Goal: Check status: Check status

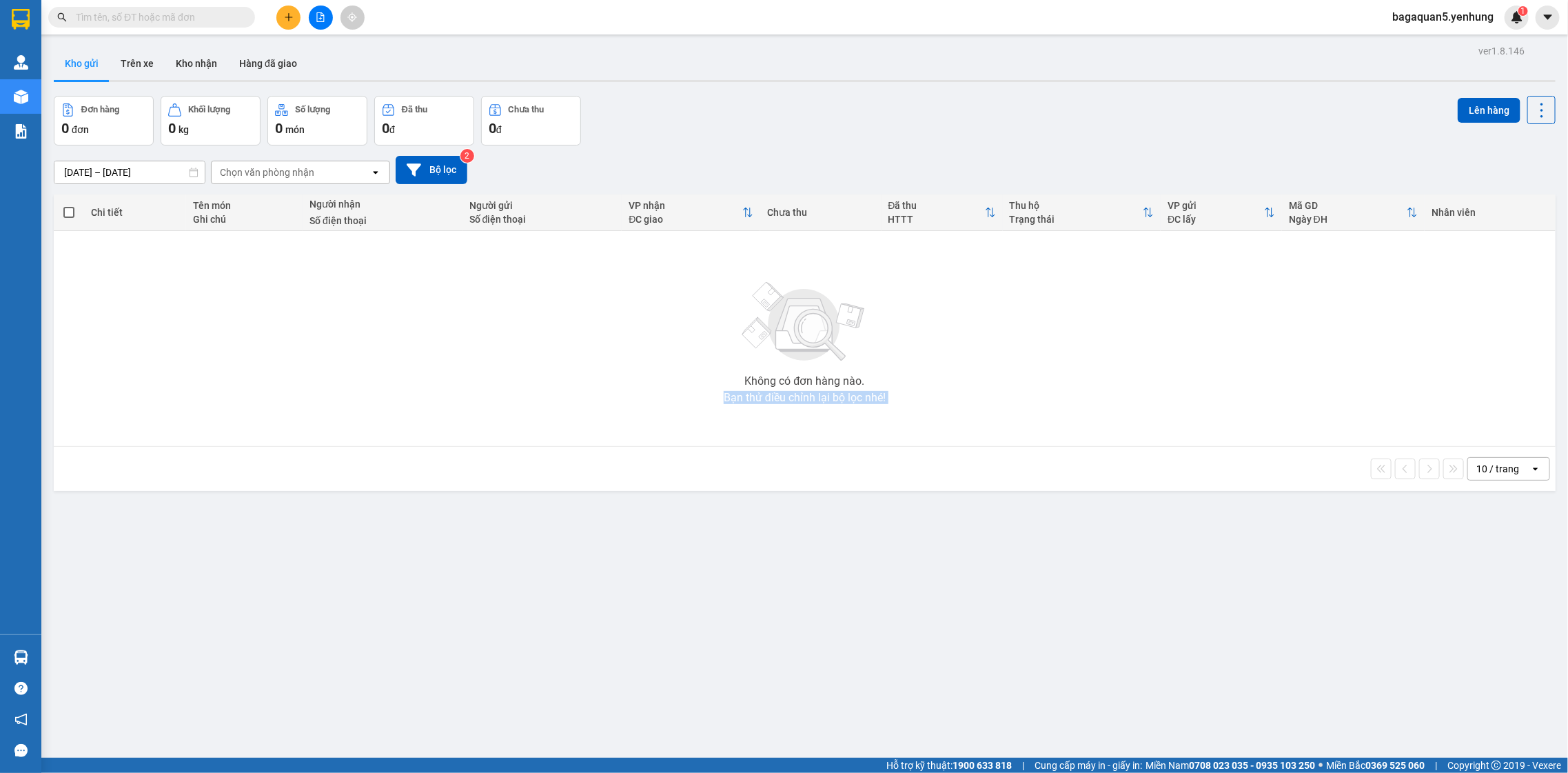
drag, startPoint x: 461, startPoint y: 552, endPoint x: 559, endPoint y: 445, distance: 145.1
click at [520, 445] on div "ver 1.8.146 Kho gửi Trên xe Kho nhận Hàng đã giao Đơn hàng 0 đơn Khối lượng 0 k…" at bounding box center [804, 428] width 1513 height 773
drag, startPoint x: 559, startPoint y: 445, endPoint x: 572, endPoint y: 452, distance: 14.8
click at [563, 443] on td "Không có đơn hàng nào. Bạn thử điều chỉnh lại bộ lọc nhé!" at bounding box center [805, 338] width 1502 height 216
drag, startPoint x: 828, startPoint y: 602, endPoint x: 838, endPoint y: 618, distance: 18.9
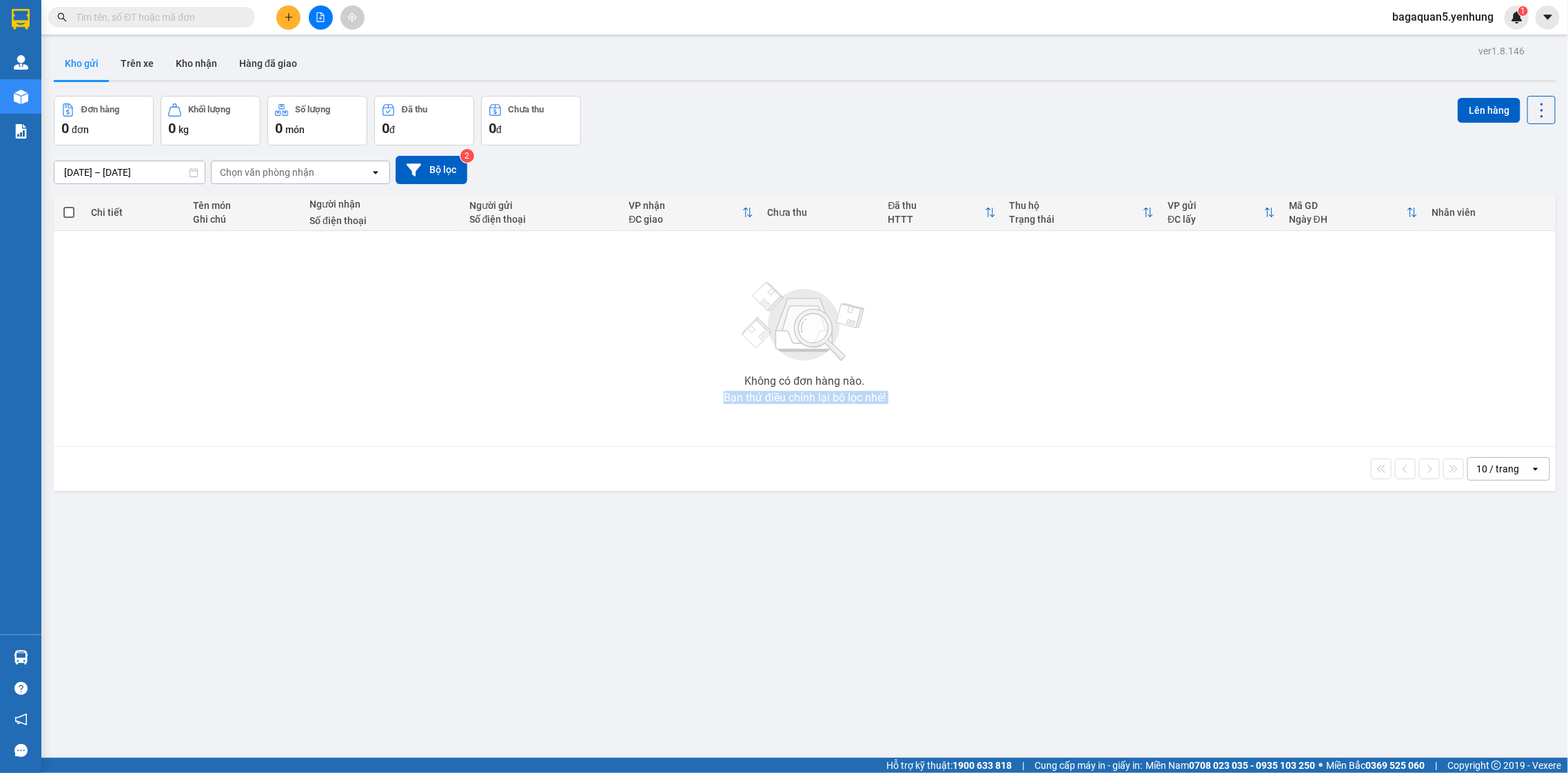
click at [829, 603] on div "ver 1.8.146 Kho gửi Trên xe Kho nhận Hàng đã giao Đơn hàng 0 đơn Khối lượng 0 k…" at bounding box center [804, 428] width 1513 height 773
click at [840, 619] on div "ver 1.8.146 Kho gửi Trên xe Kho nhận Hàng đã giao Đơn hàng 0 đơn Khối lượng 0 k…" at bounding box center [804, 428] width 1513 height 773
click at [864, 665] on div "ver 1.8.146 Kho gửi Trên xe Kho nhận Hàng đã giao Đơn hàng 0 đơn Khối lượng 0 k…" at bounding box center [804, 428] width 1513 height 773
drag, startPoint x: 864, startPoint y: 665, endPoint x: 873, endPoint y: 665, distance: 9.0
click at [865, 665] on div "ver 1.8.146 Kho gửi Trên xe Kho nhận Hàng đã giao Đơn hàng 0 đơn Khối lượng 0 k…" at bounding box center [804, 428] width 1513 height 773
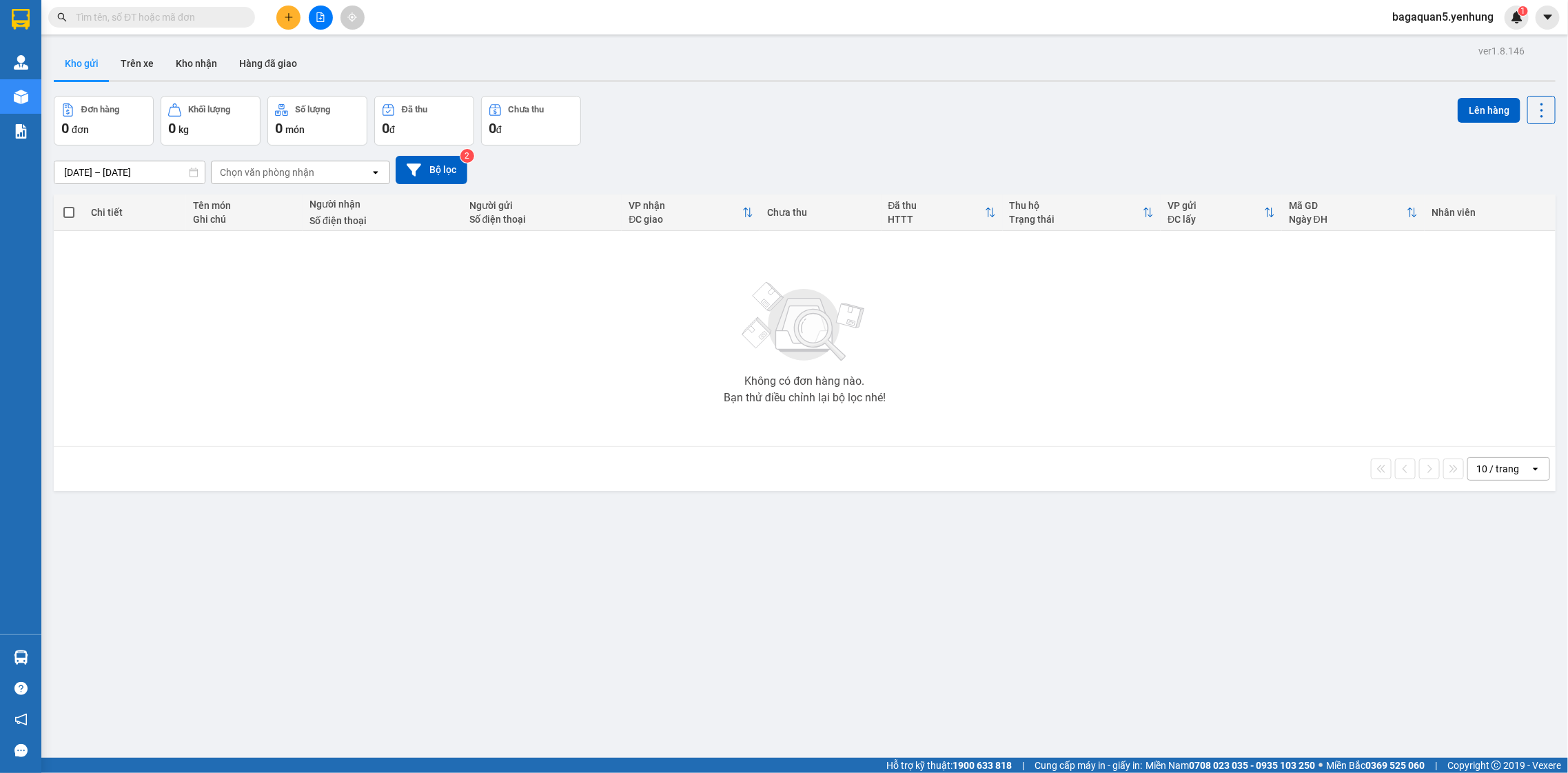
click at [304, 14] on div at bounding box center [321, 17] width 103 height 24
click at [318, 7] on button at bounding box center [321, 17] width 24 height 24
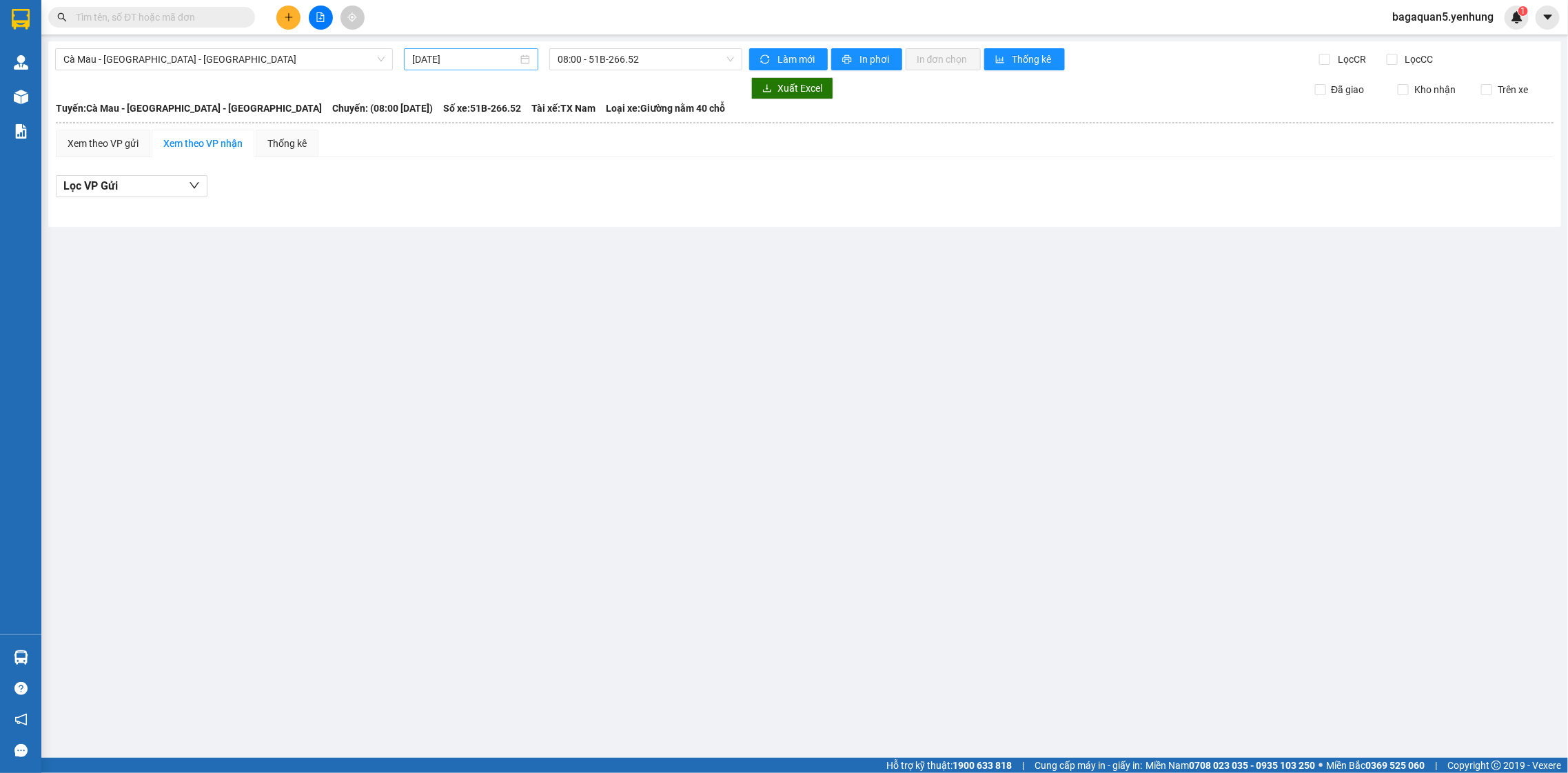
drag, startPoint x: 411, startPoint y: 51, endPoint x: 420, endPoint y: 62, distance: 14.2
click at [412, 51] on div "12/10/2025" at bounding box center [471, 59] width 135 height 22
click at [570, 155] on div "11" at bounding box center [573, 160] width 17 height 17
type input "11/10/2025"
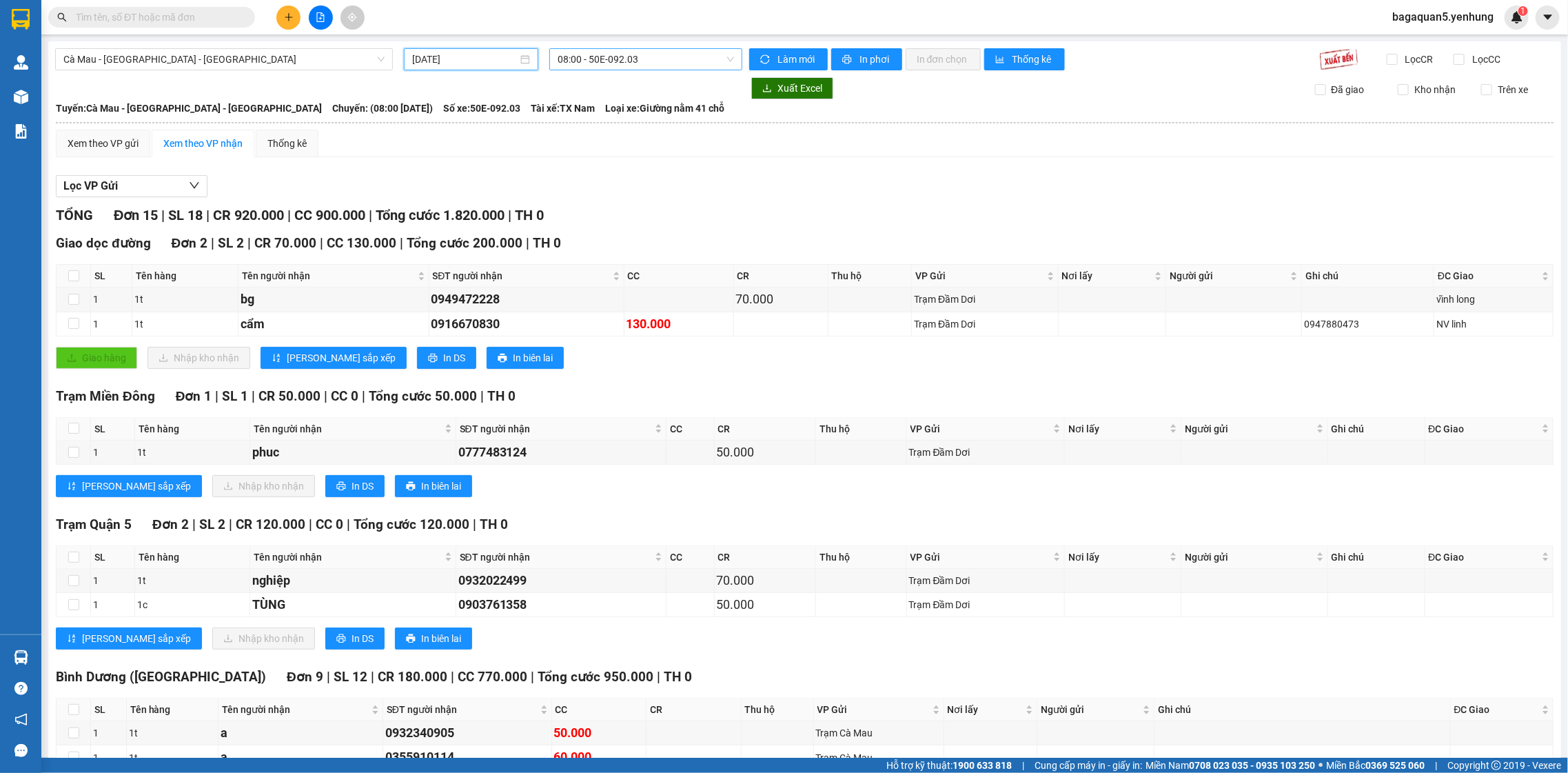
click at [656, 55] on span "08:00 - 50E-092.03" at bounding box center [645, 59] width 176 height 21
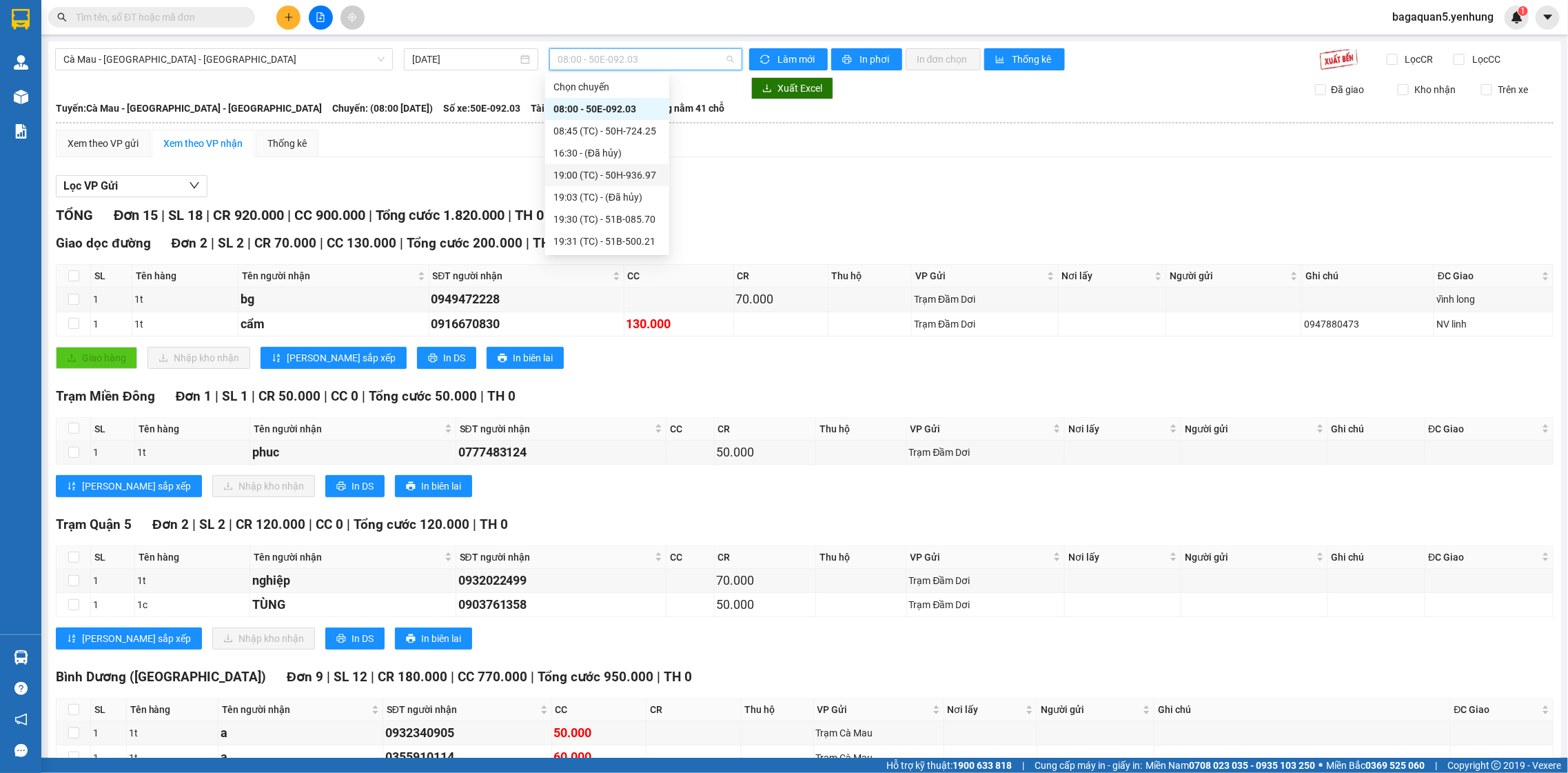
drag, startPoint x: 599, startPoint y: 171, endPoint x: 586, endPoint y: 168, distance: 13.3
click at [586, 168] on div "19:00 (TC) - 50H-936.97" at bounding box center [607, 175] width 108 height 15
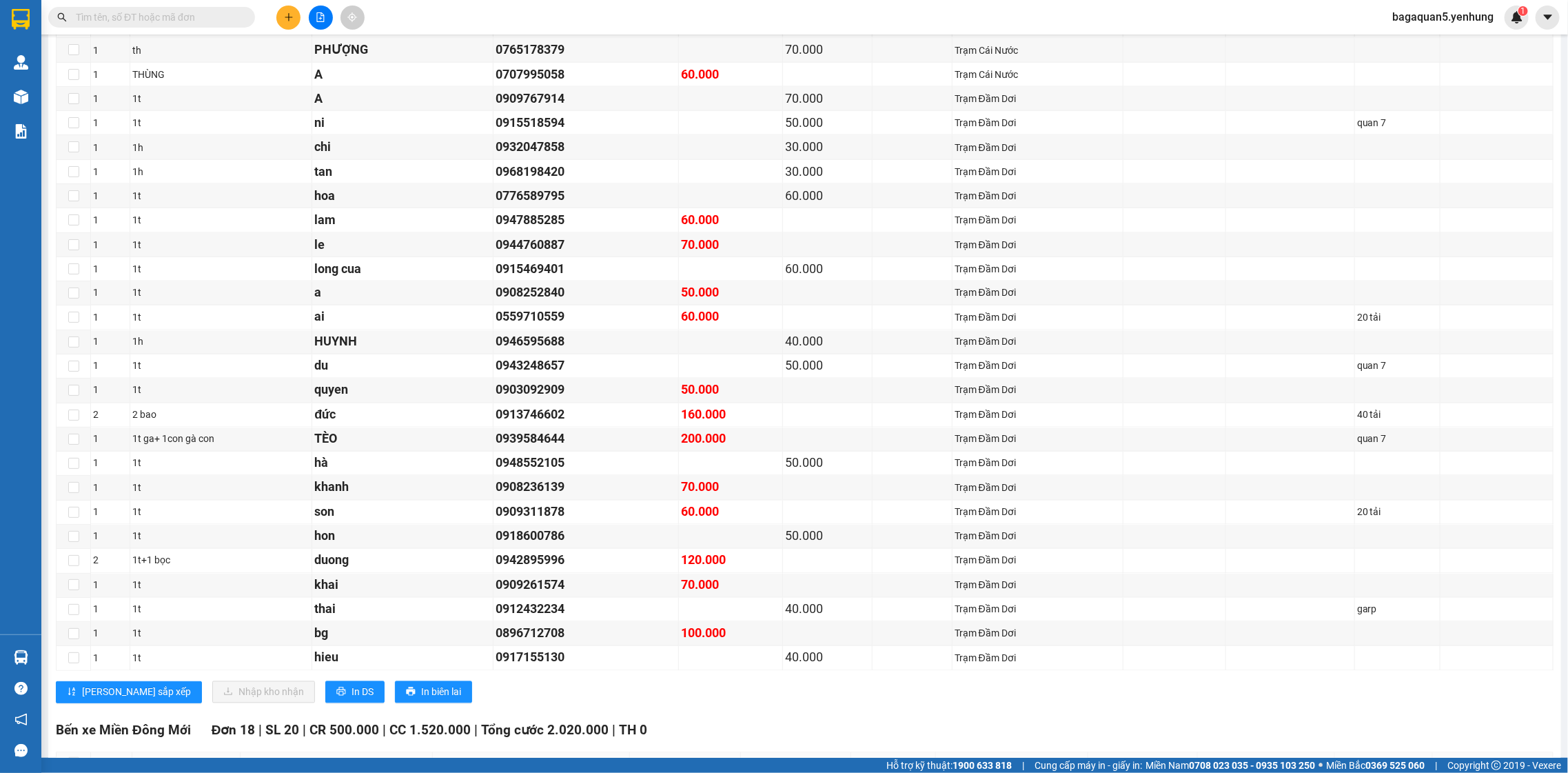
scroll to position [664, 0]
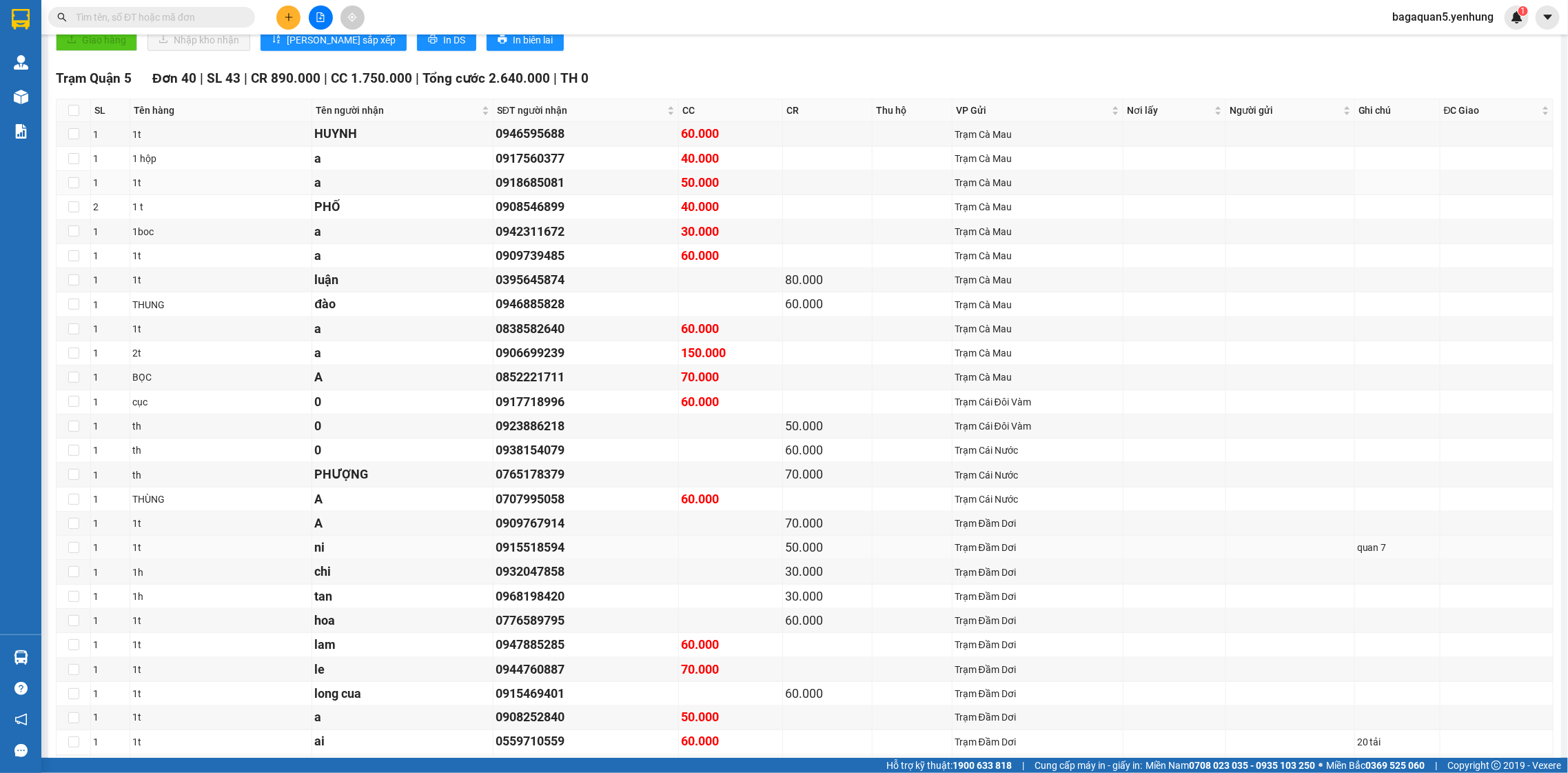
drag, startPoint x: 494, startPoint y: 226, endPoint x: 481, endPoint y: 285, distance: 60.4
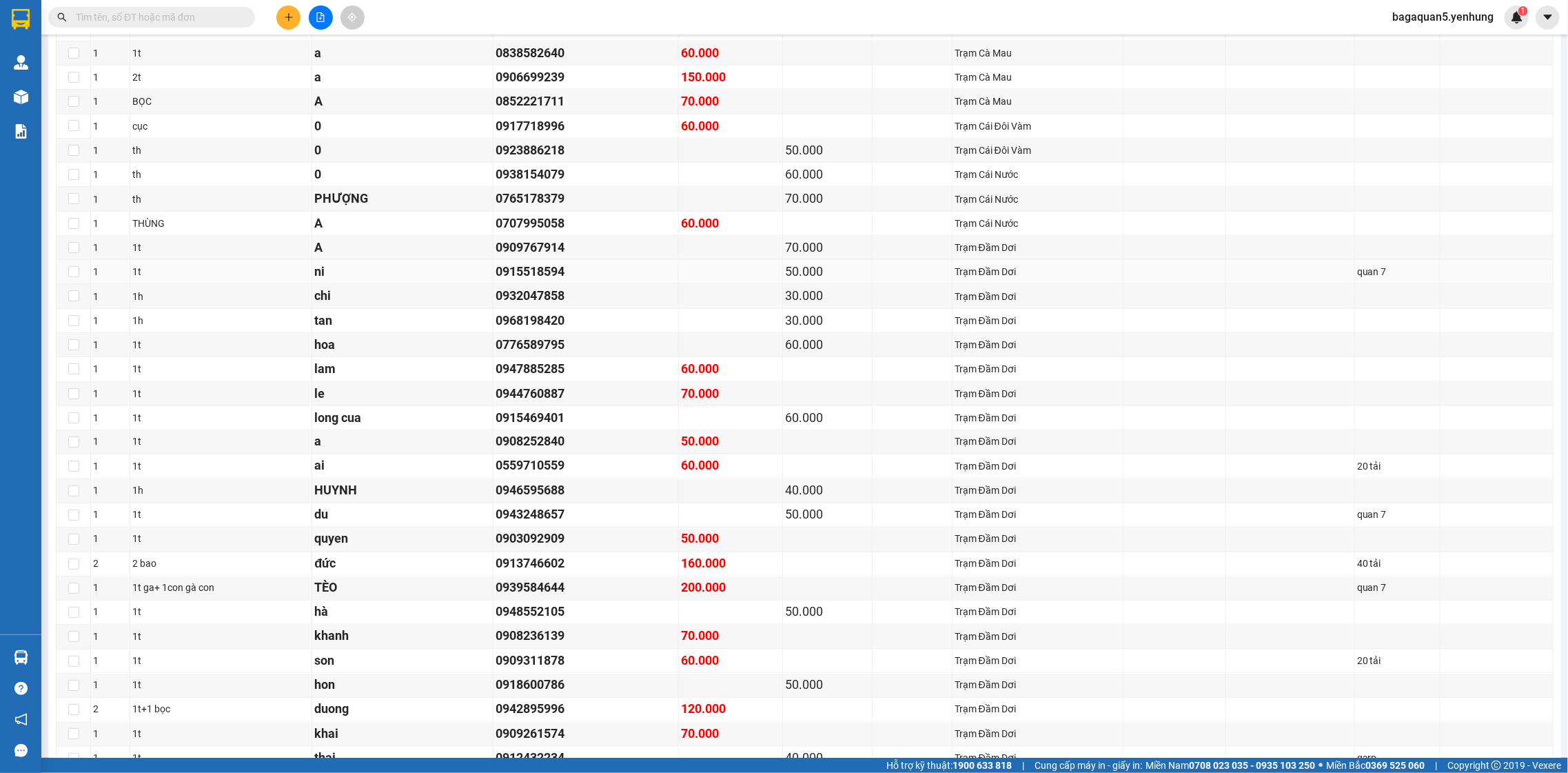
scroll to position [514, 0]
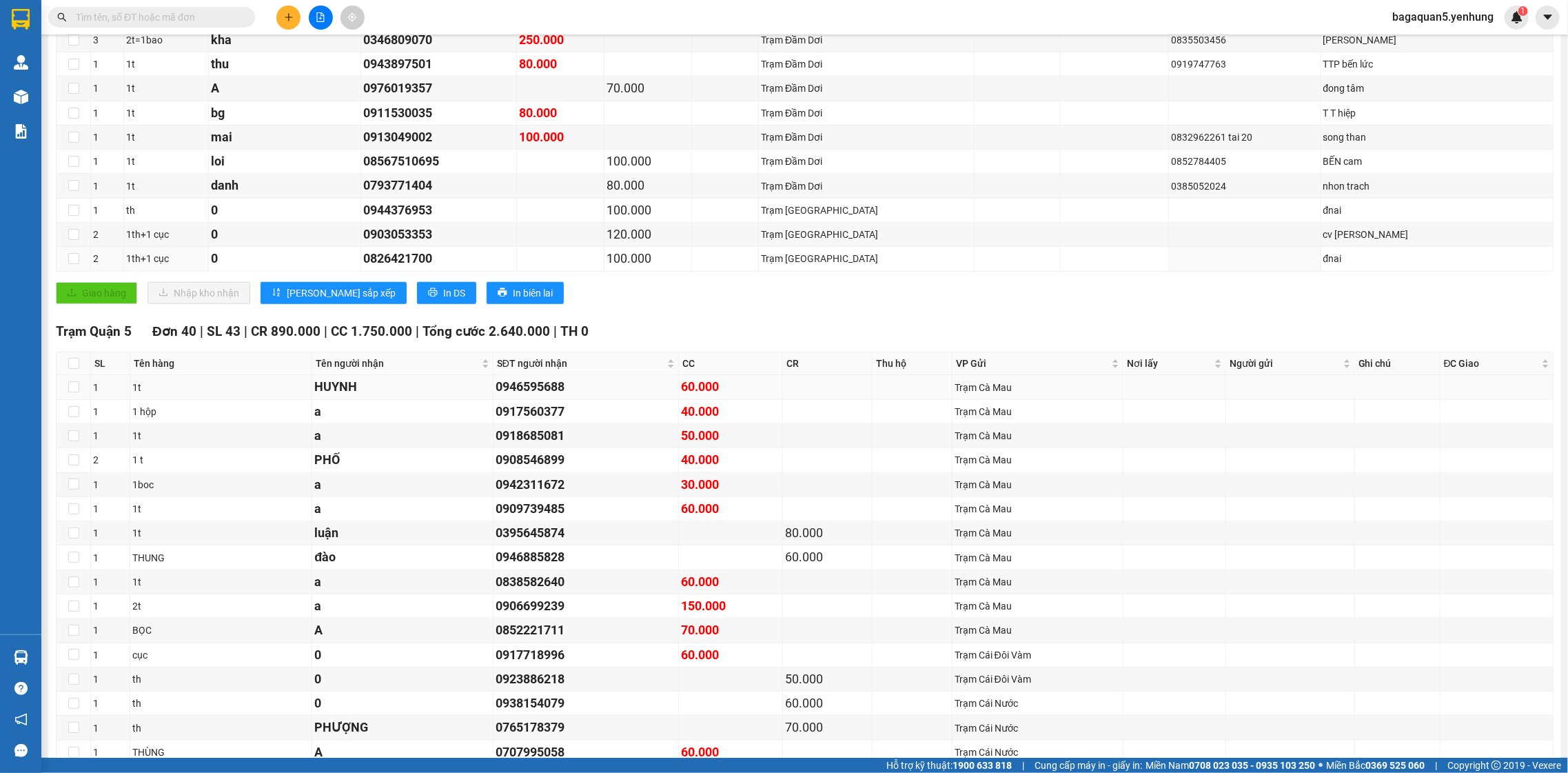
drag, startPoint x: 480, startPoint y: 270, endPoint x: 460, endPoint y: 324, distance: 57.6
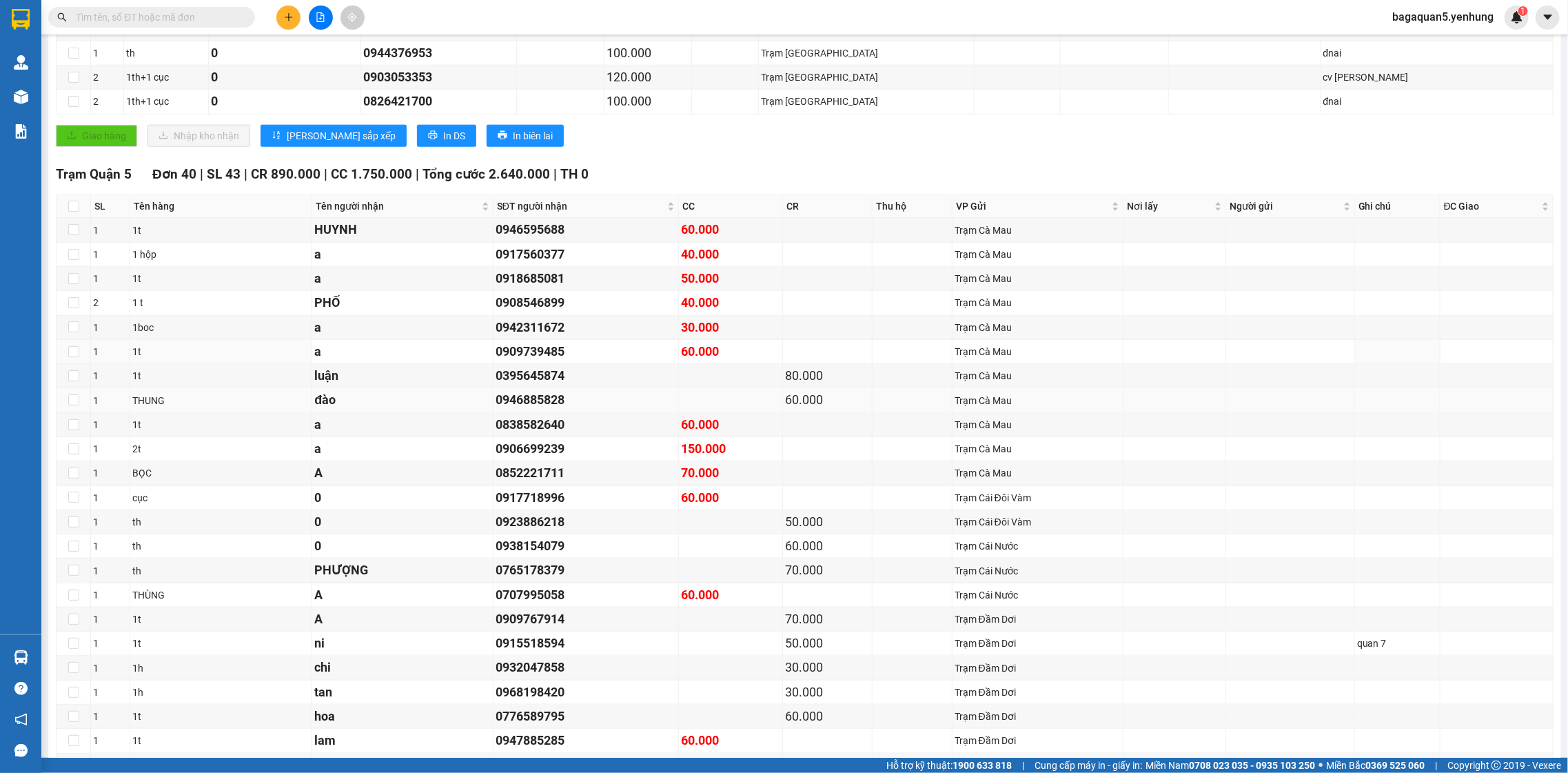
drag, startPoint x: 450, startPoint y: 347, endPoint x: 436, endPoint y: 383, distance: 38.6
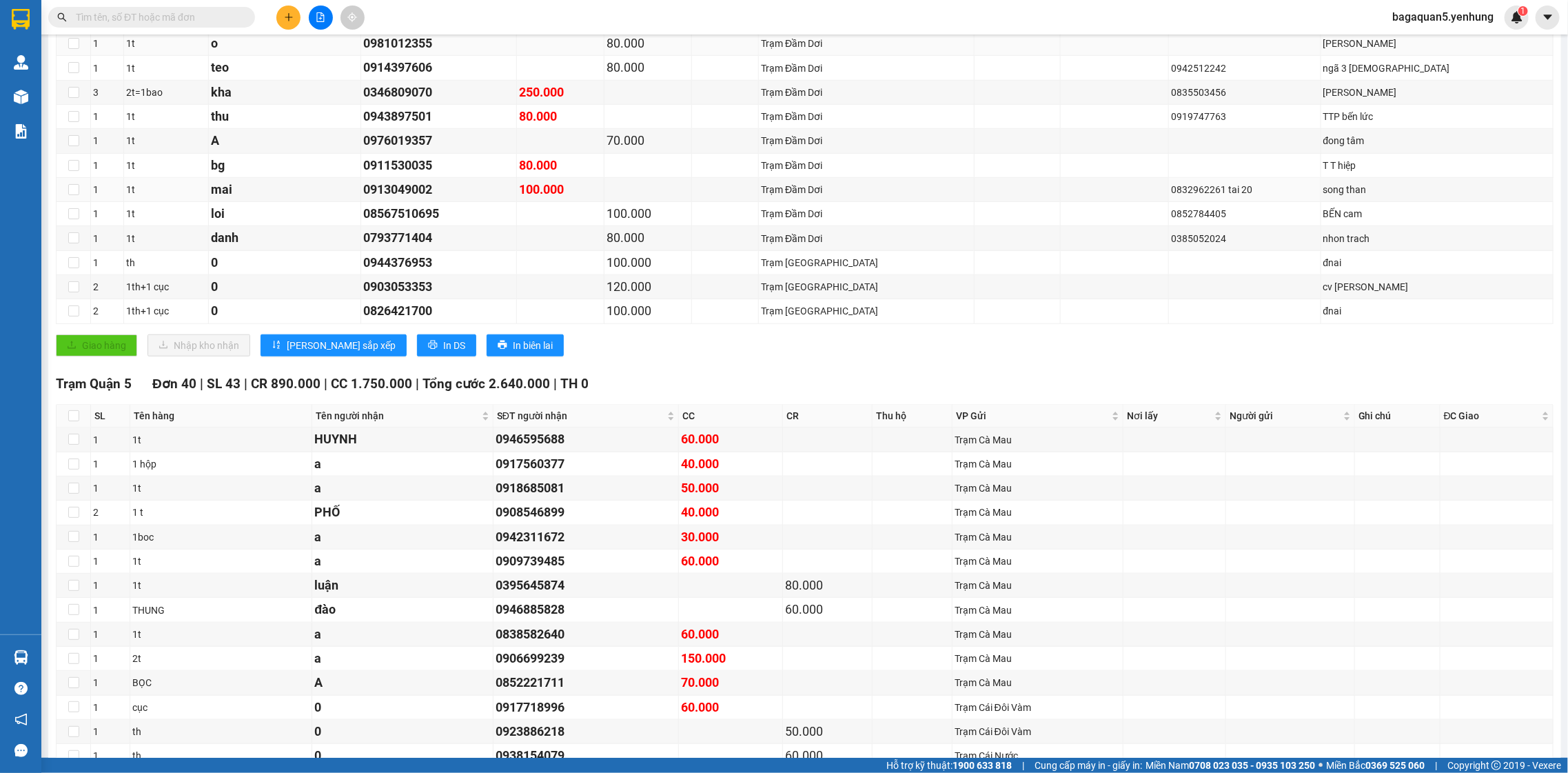
scroll to position [217, 0]
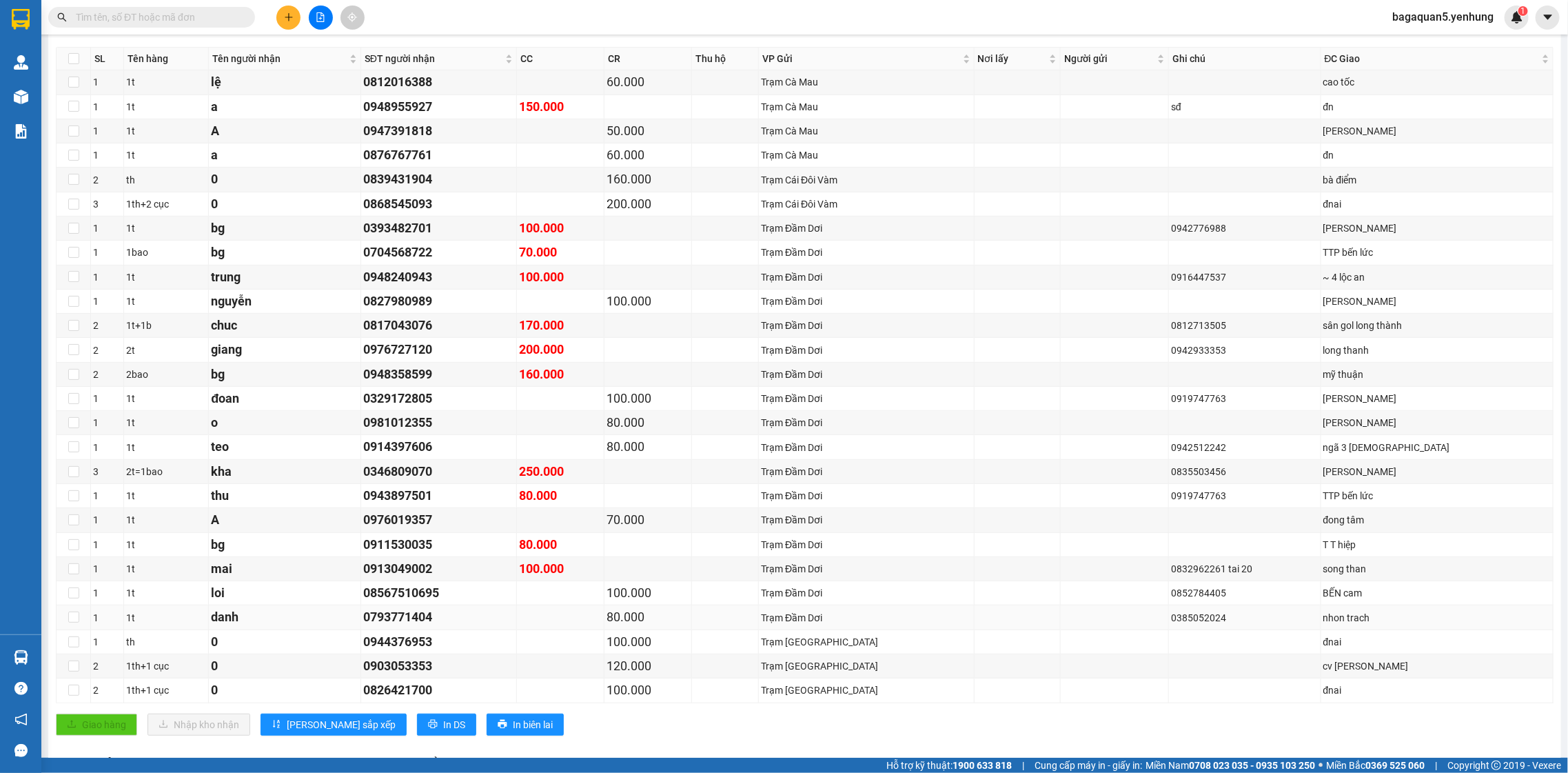
drag, startPoint x: 703, startPoint y: 625, endPoint x: 680, endPoint y: 609, distance: 28.0
drag, startPoint x: 679, startPoint y: 623, endPoint x: 570, endPoint y: 661, distance: 115.4
drag, startPoint x: 563, startPoint y: 680, endPoint x: 563, endPoint y: 706, distance: 26.0
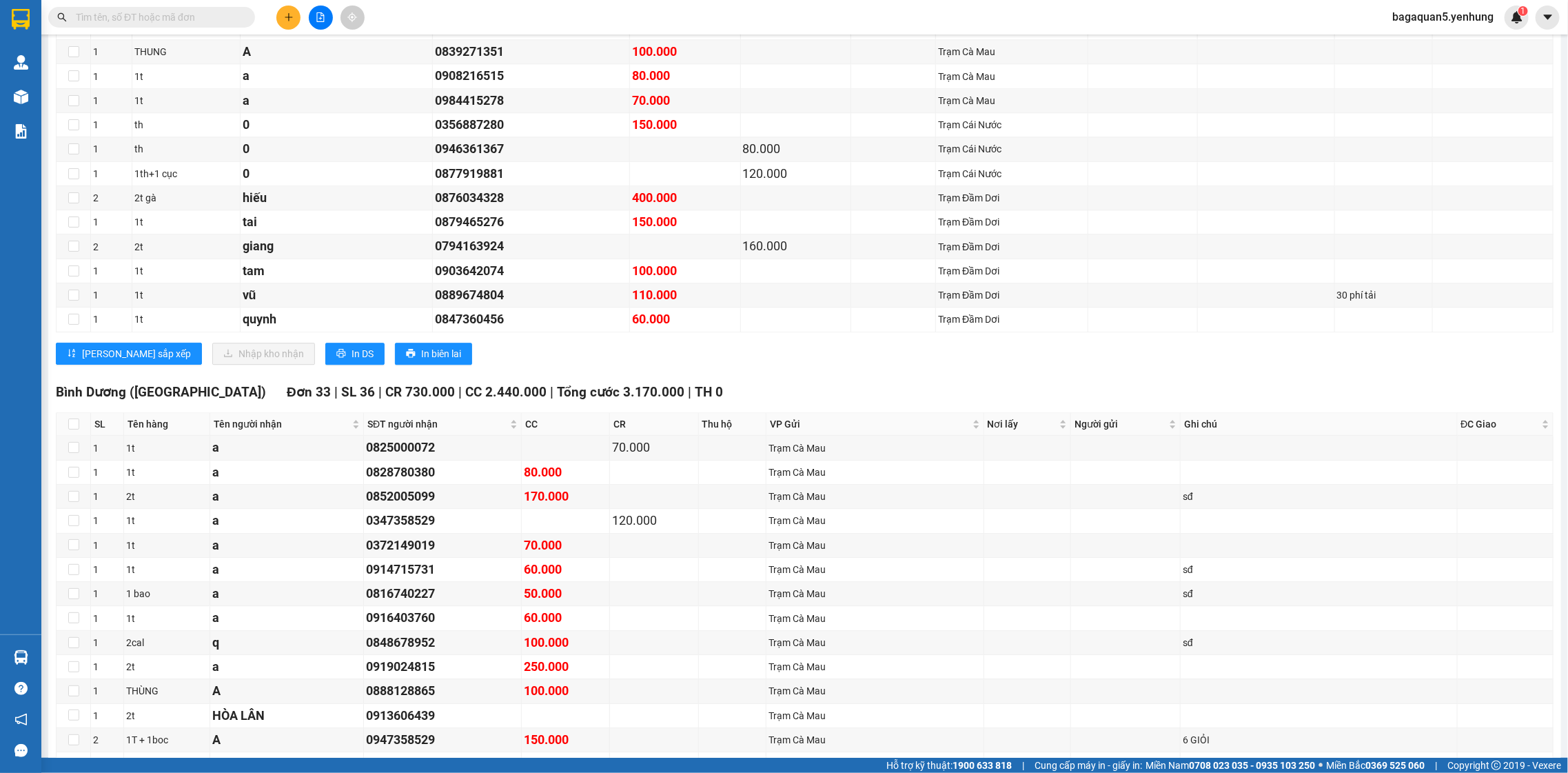
scroll to position [4014, 0]
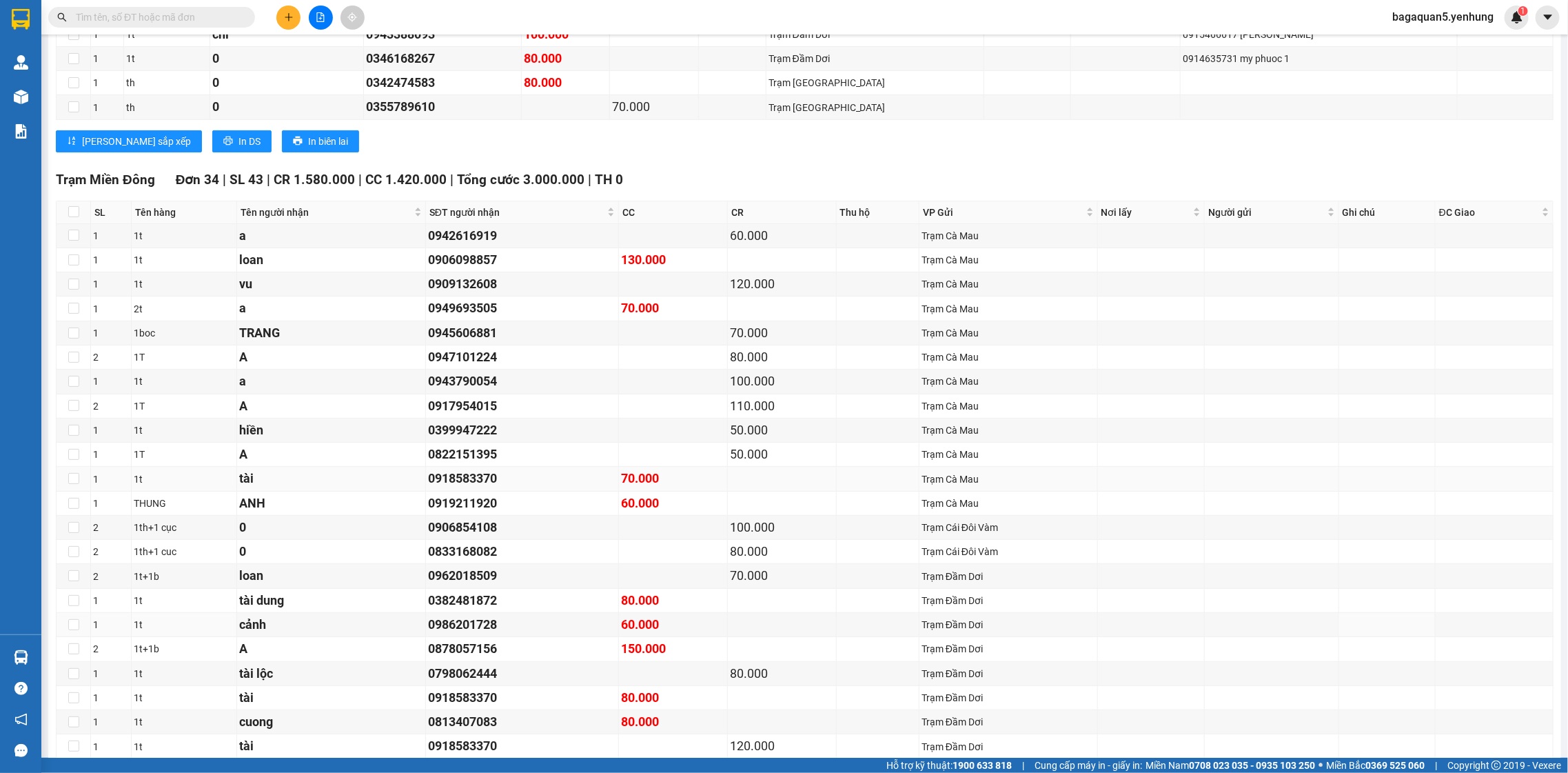
drag, startPoint x: 632, startPoint y: 580, endPoint x: 650, endPoint y: 523, distance: 59.8
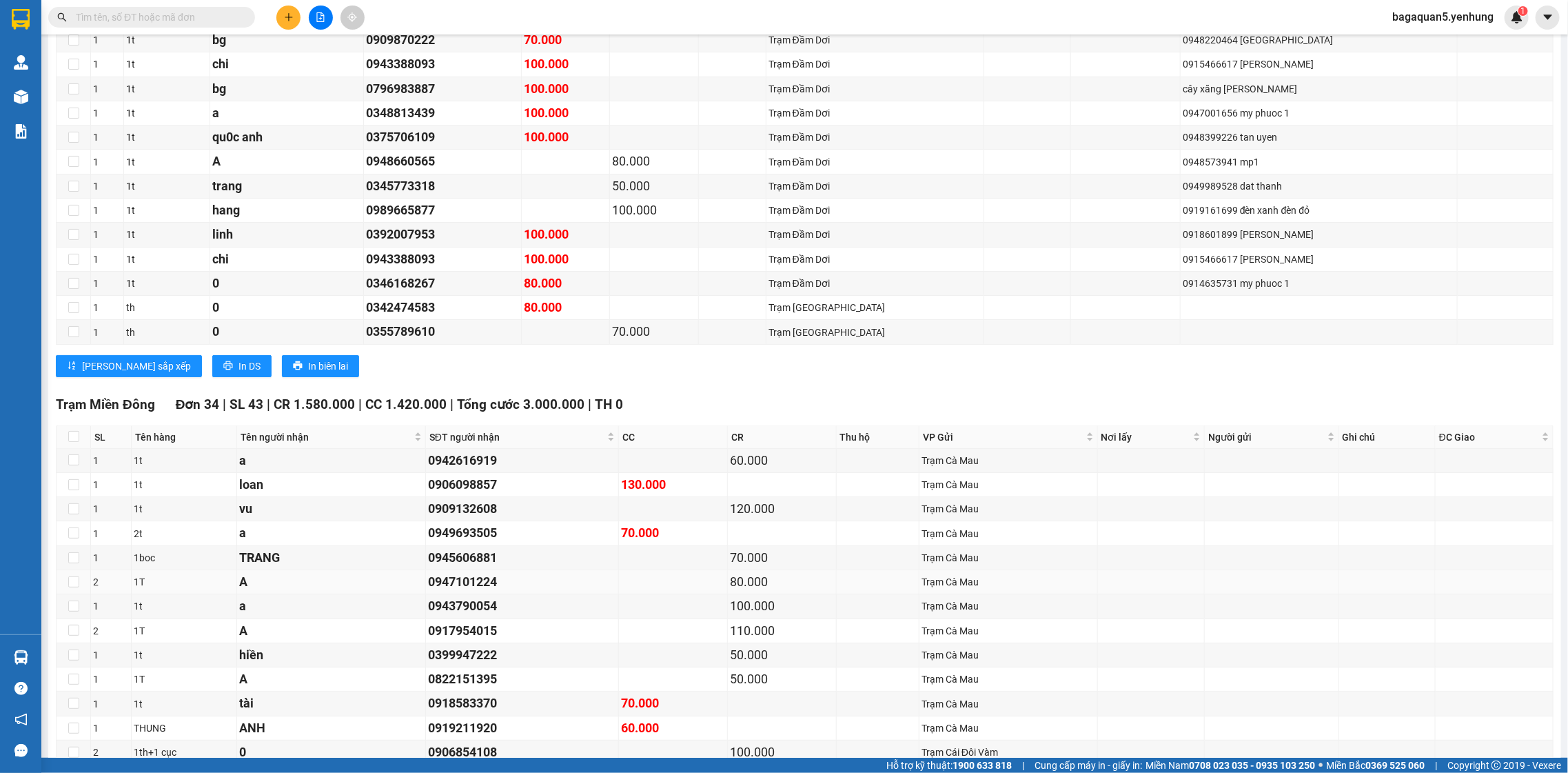
drag, startPoint x: 650, startPoint y: 523, endPoint x: 660, endPoint y: 450, distance: 73.7
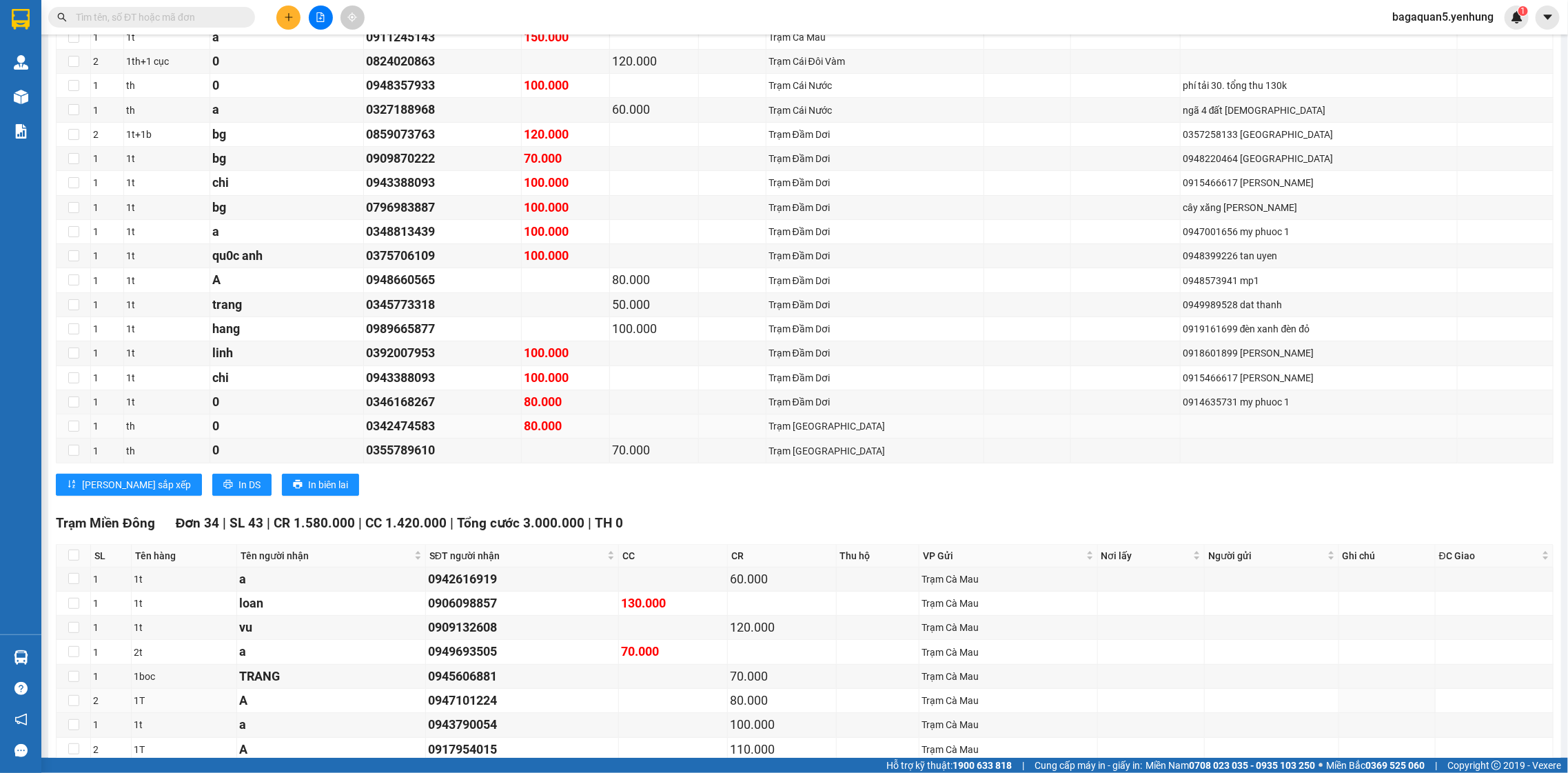
scroll to position [2968, 0]
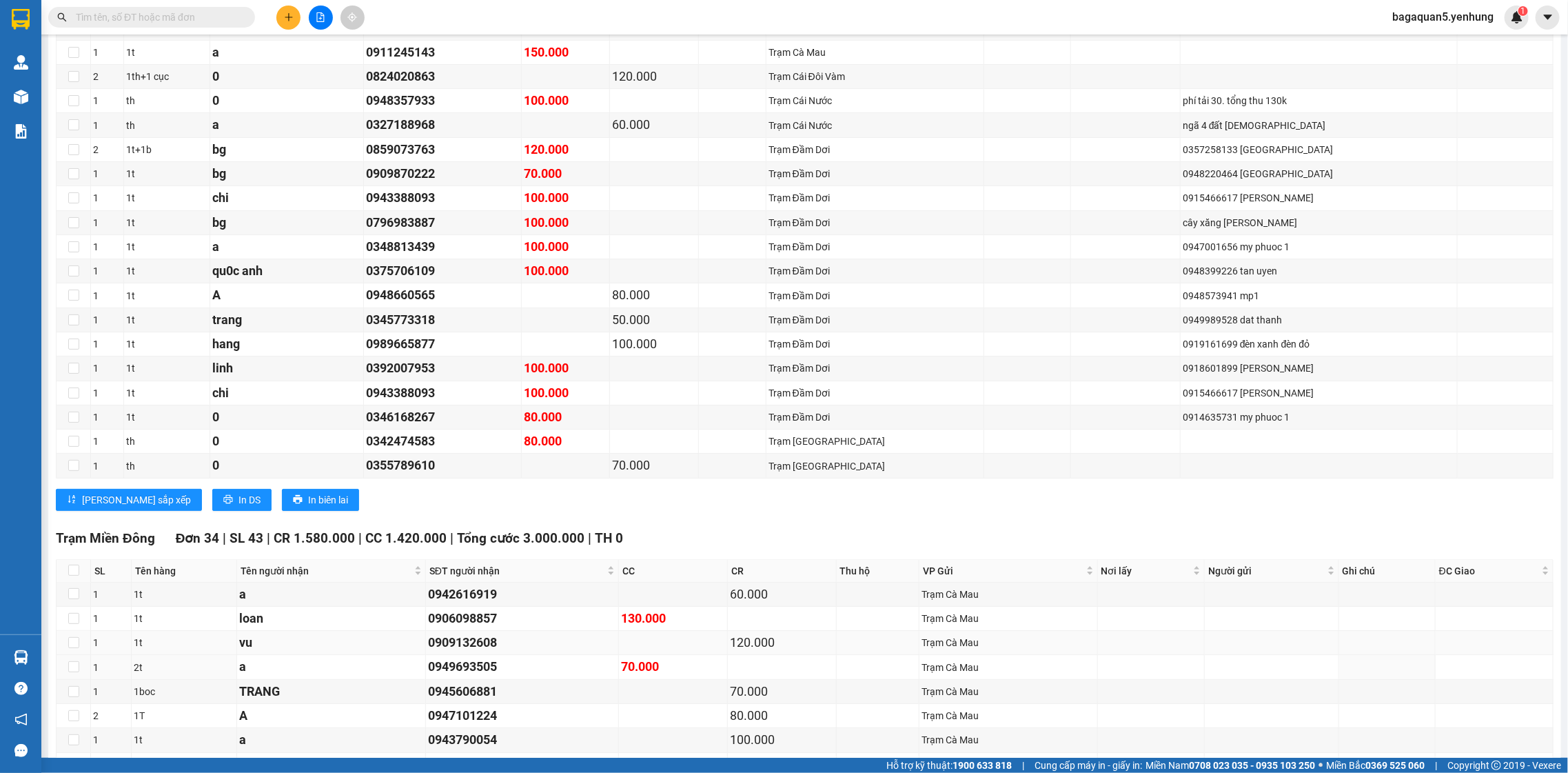
drag, startPoint x: 532, startPoint y: 658, endPoint x: 524, endPoint y: 667, distance: 12.0
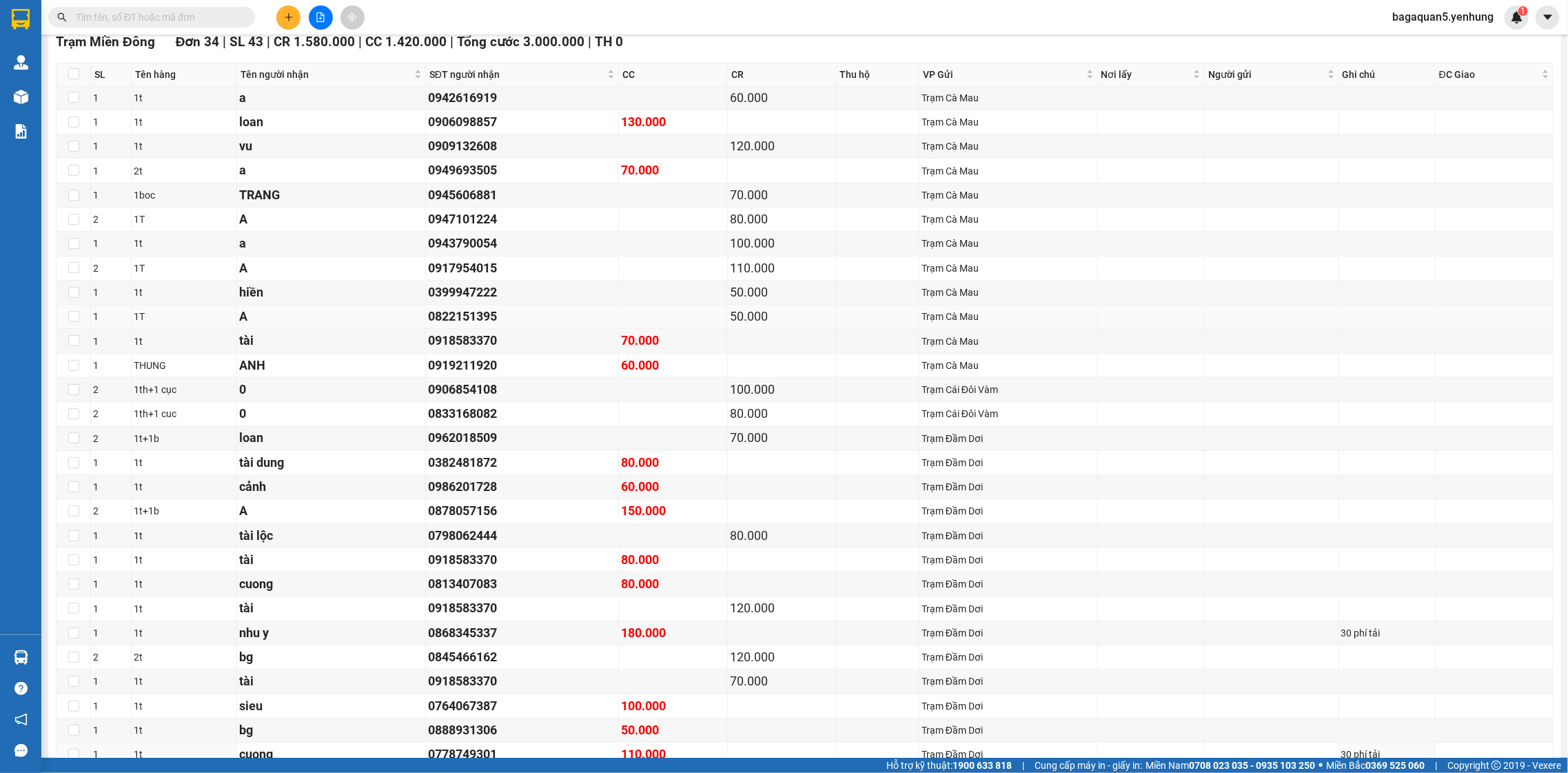
drag, startPoint x: 690, startPoint y: 599, endPoint x: 687, endPoint y: 519, distance: 80.1
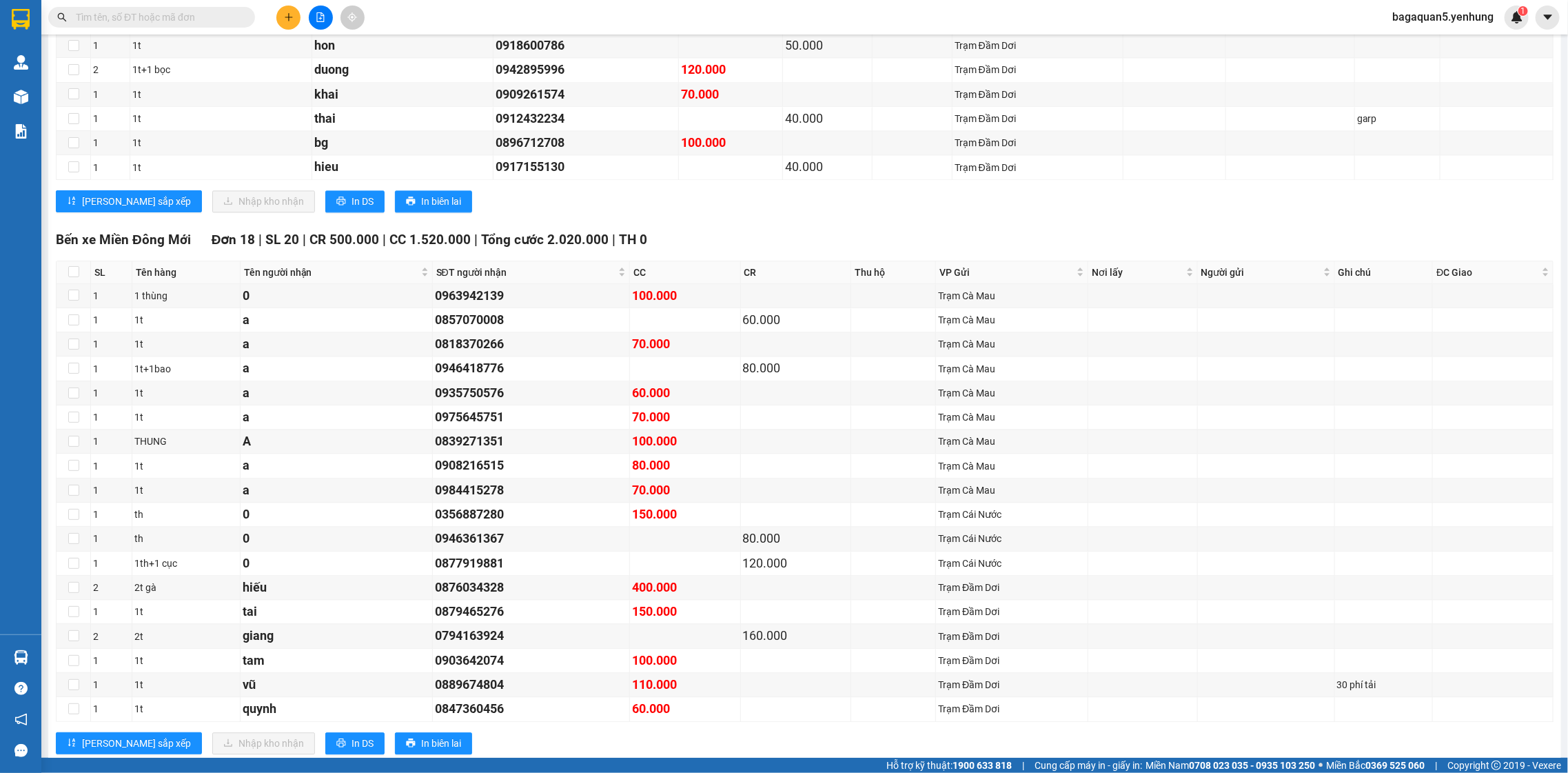
drag, startPoint x: 687, startPoint y: 519, endPoint x: 704, endPoint y: 461, distance: 60.4
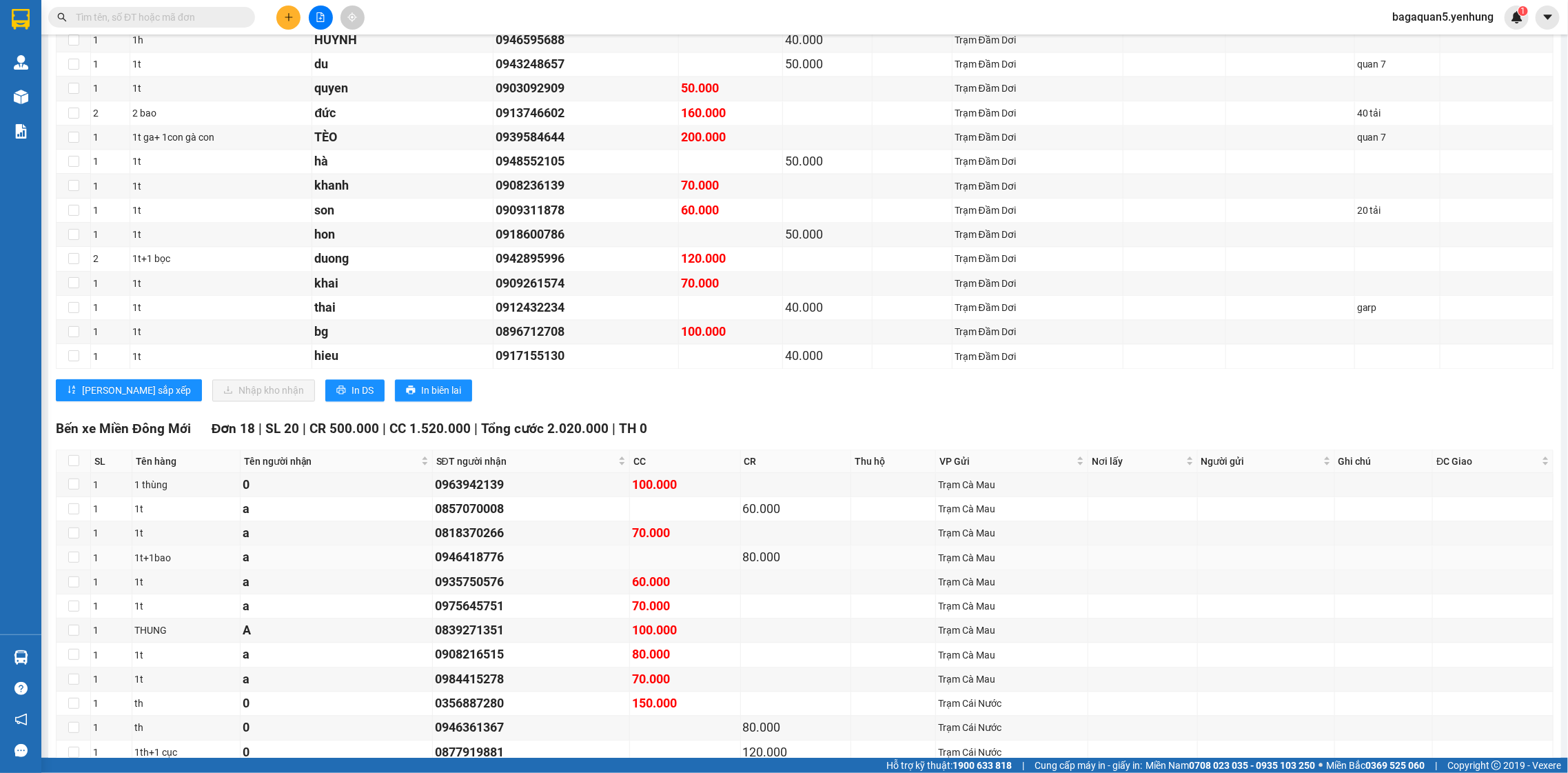
drag, startPoint x: 704, startPoint y: 461, endPoint x: 712, endPoint y: 429, distance: 33.0
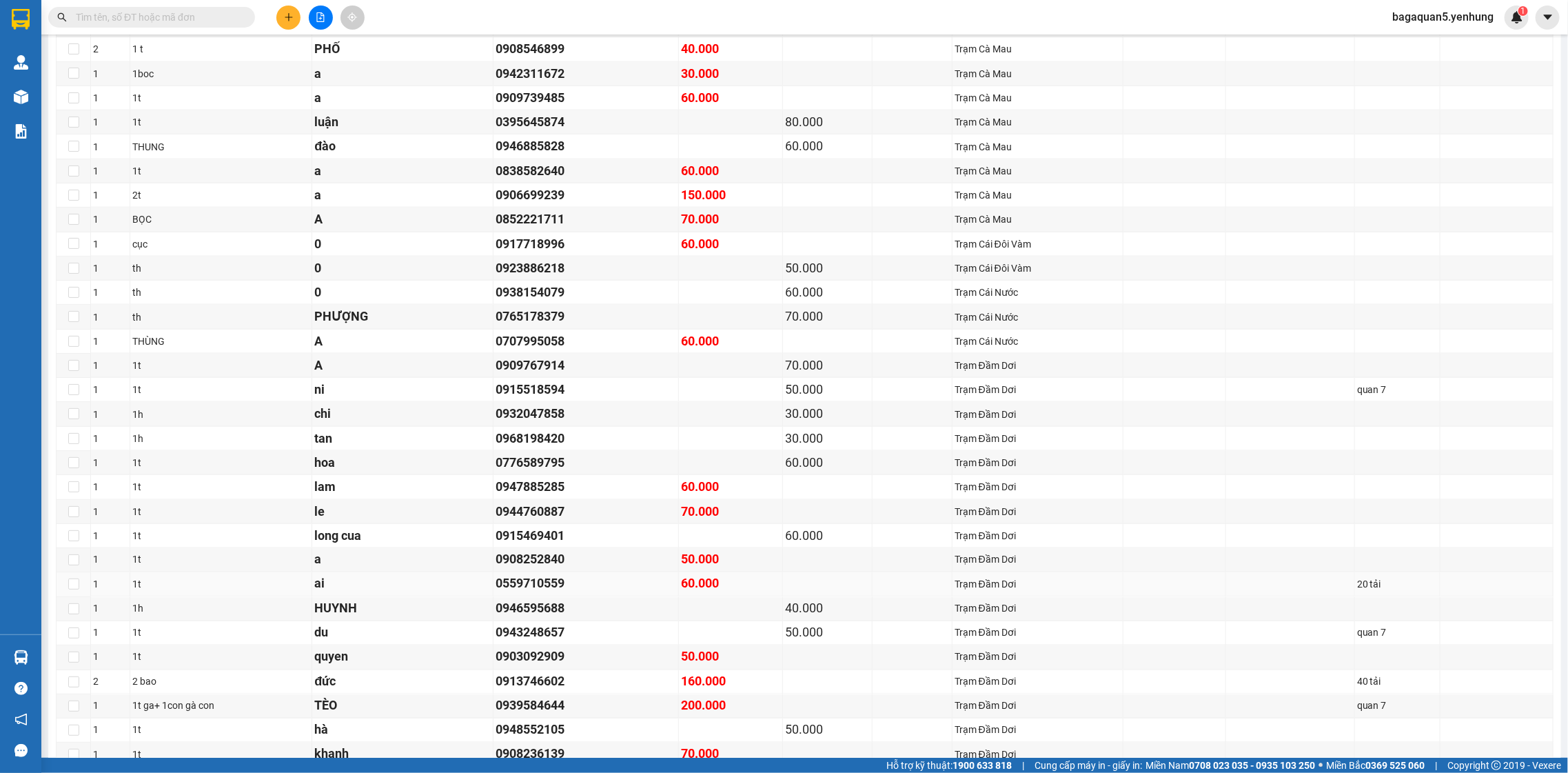
drag, startPoint x: 693, startPoint y: 399, endPoint x: 697, endPoint y: 352, distance: 47.2
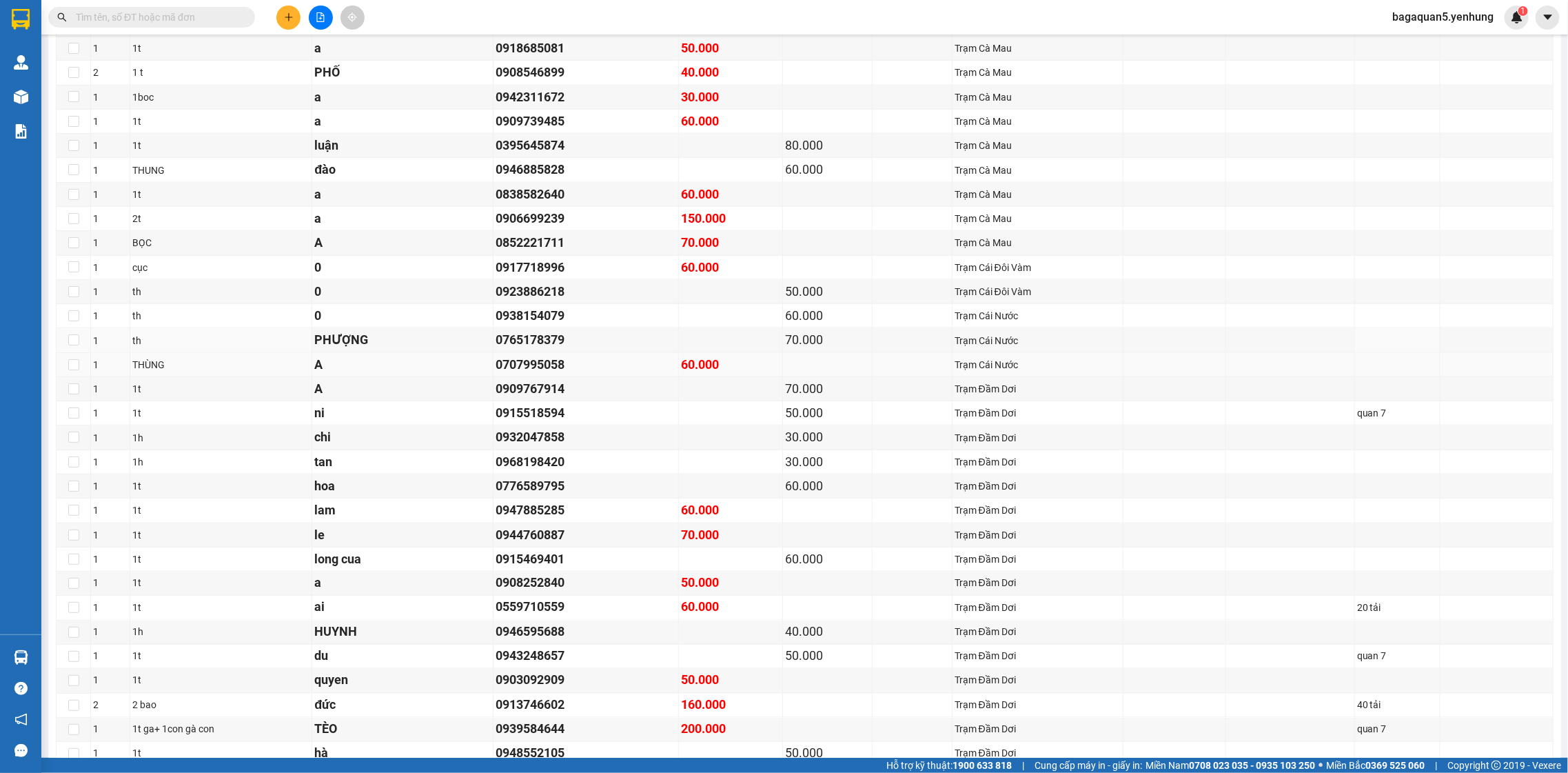
drag, startPoint x: 699, startPoint y: 352, endPoint x: 705, endPoint y: 376, distance: 24.7
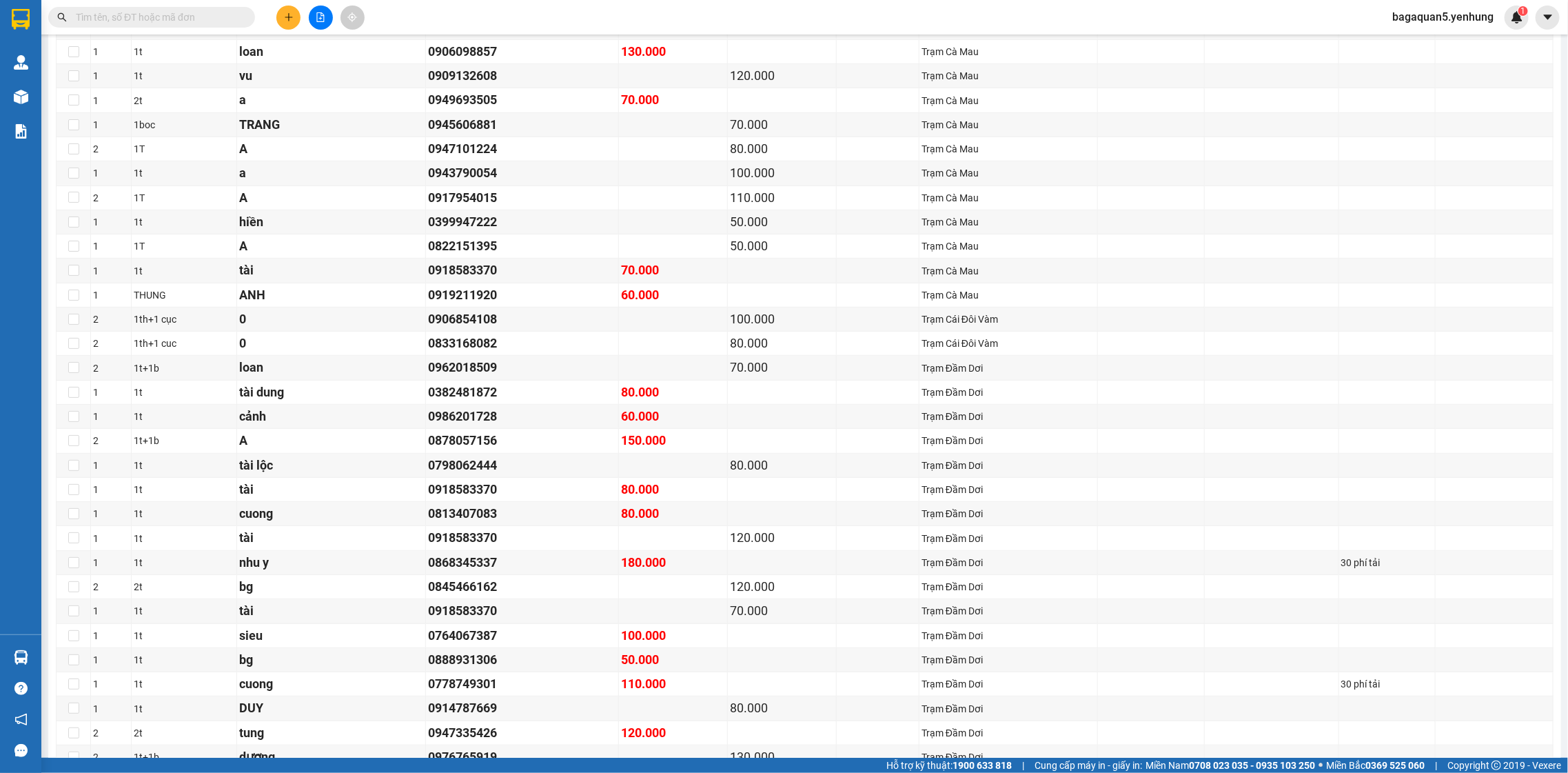
scroll to position [4014, 0]
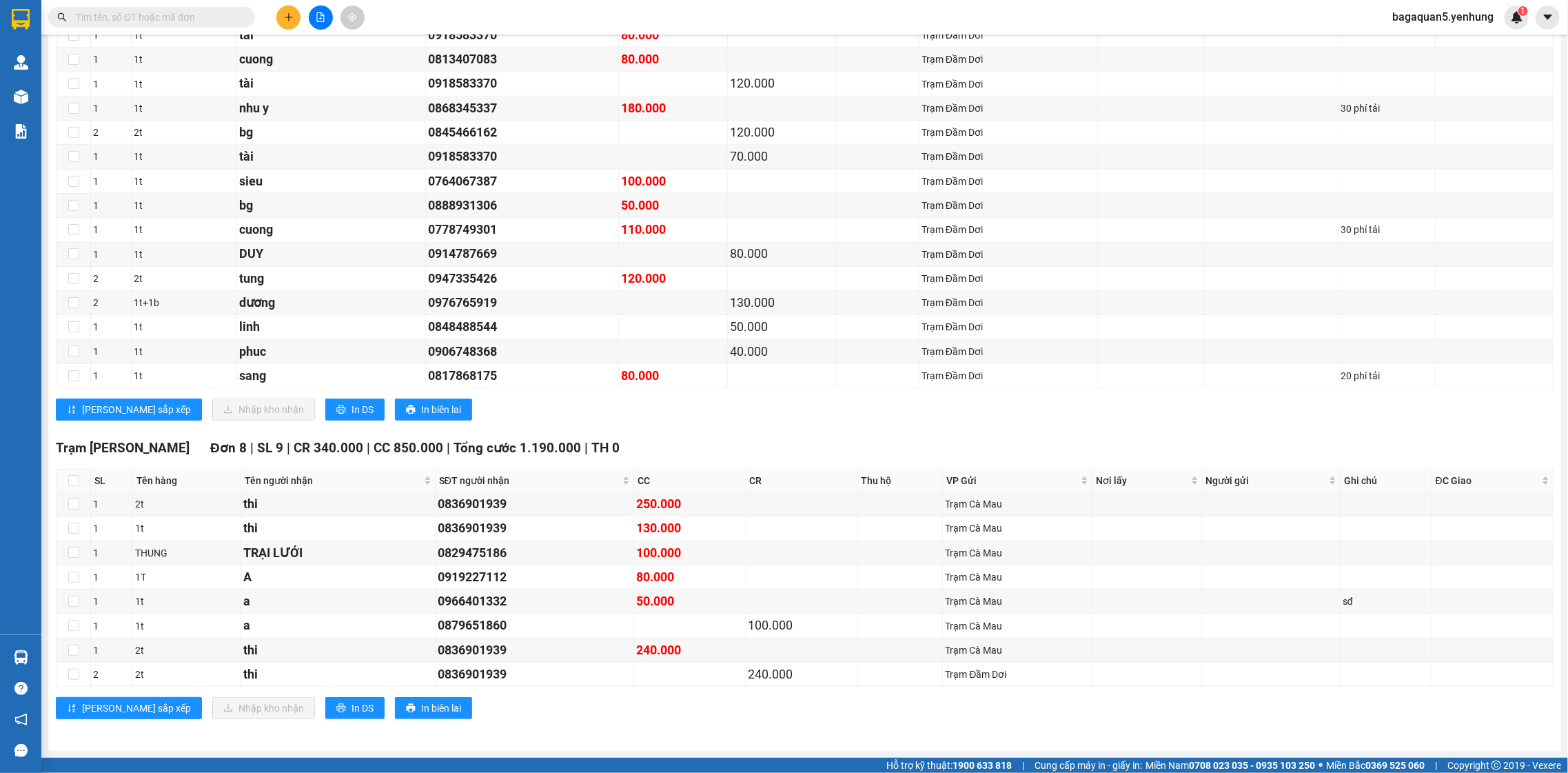
click at [544, 1] on div "Kết quả tìm kiếm ( 0 ) Bộ lọc Ngày tạo đơn gần nhất No Data bagaquan5.yenhung 1" at bounding box center [784, 17] width 1568 height 34
click at [549, 38] on div "0918583370" at bounding box center [522, 35] width 188 height 19
click at [547, 52] on td "0813407083" at bounding box center [522, 59] width 193 height 24
drag, startPoint x: 535, startPoint y: 62, endPoint x: 529, endPoint y: 77, distance: 16.2
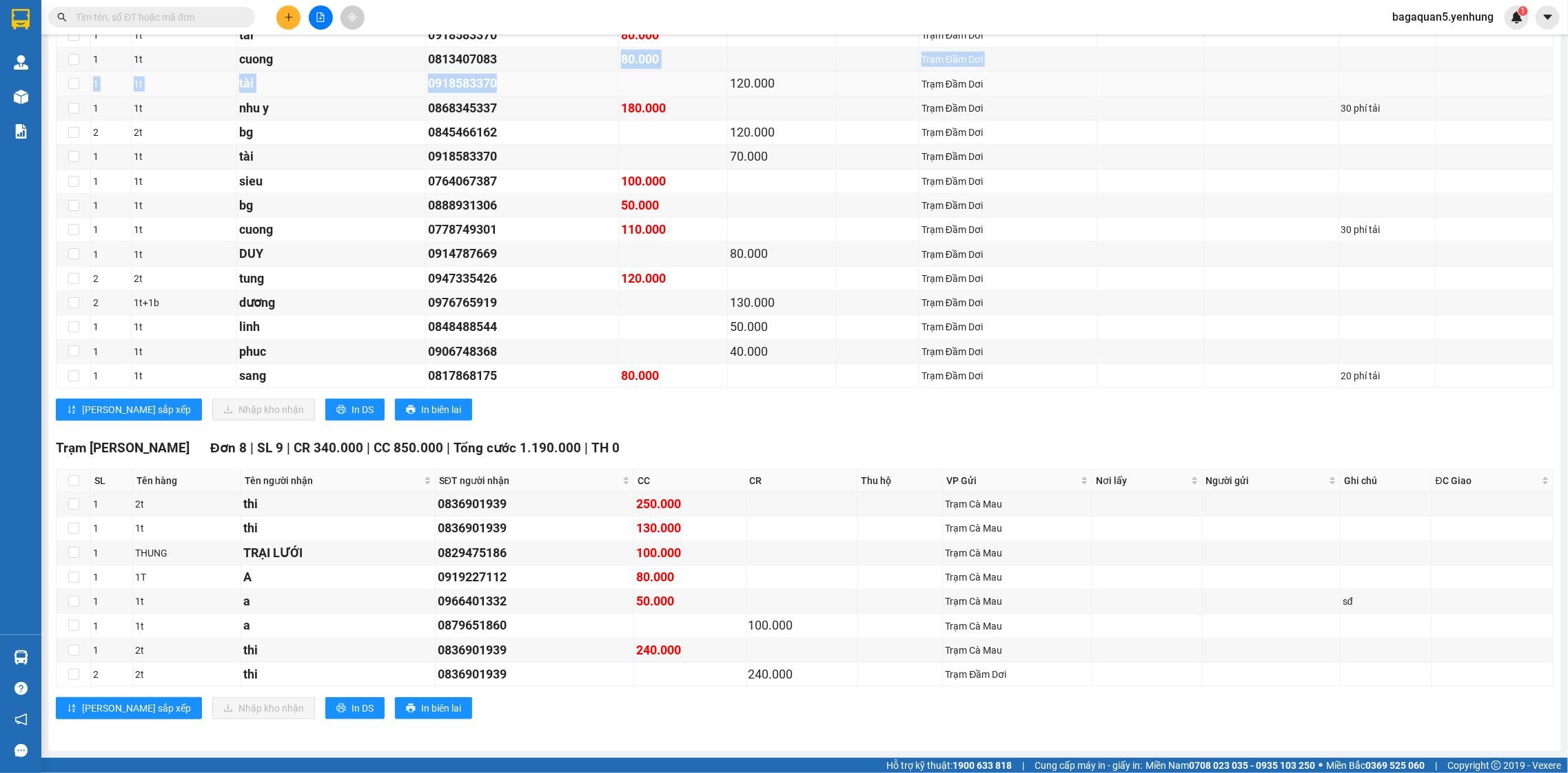
click at [527, 80] on div "0918583370" at bounding box center [522, 83] width 188 height 19
click at [510, 101] on div "0868345337" at bounding box center [522, 108] width 188 height 19
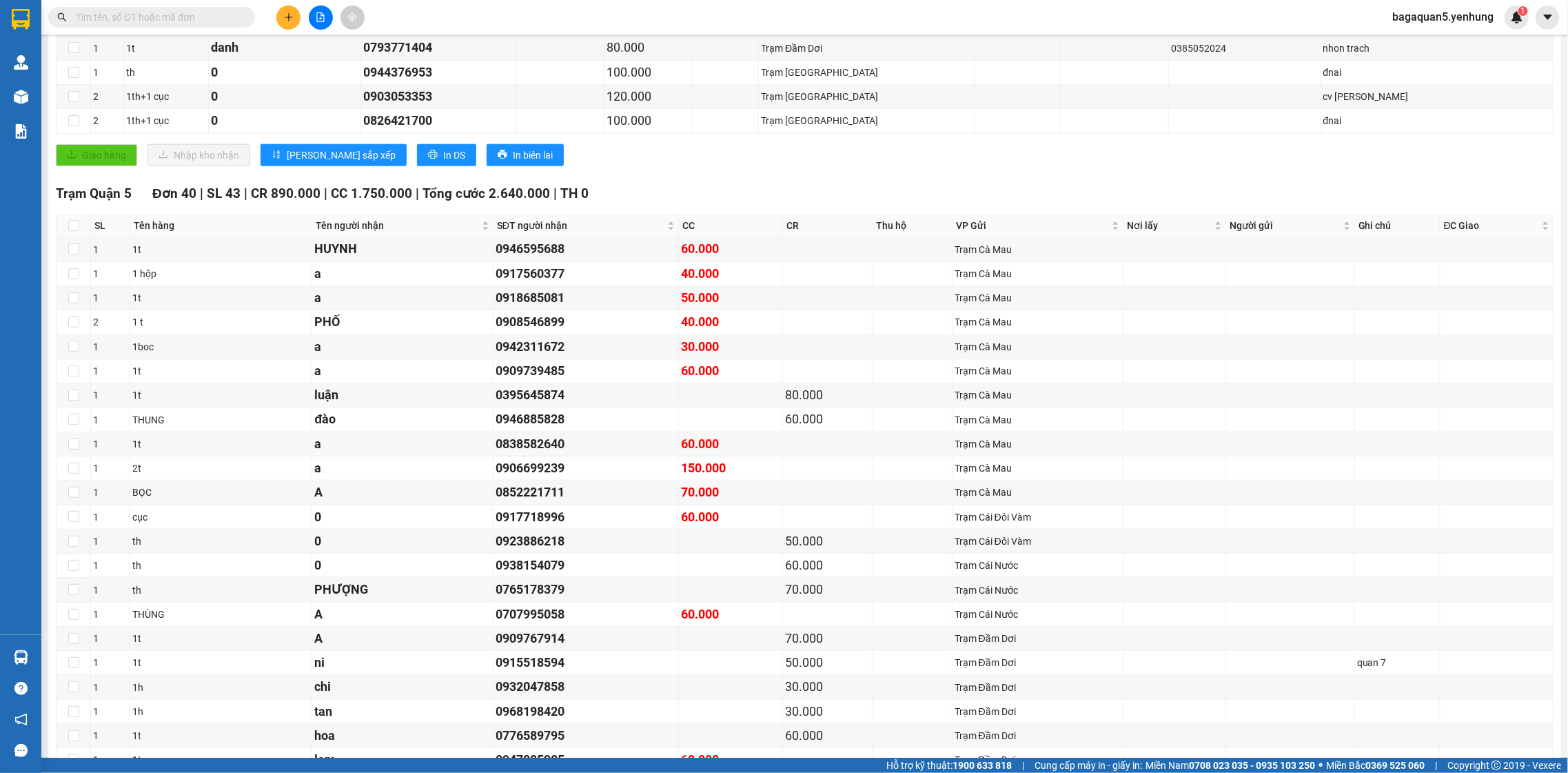
scroll to position [696, 0]
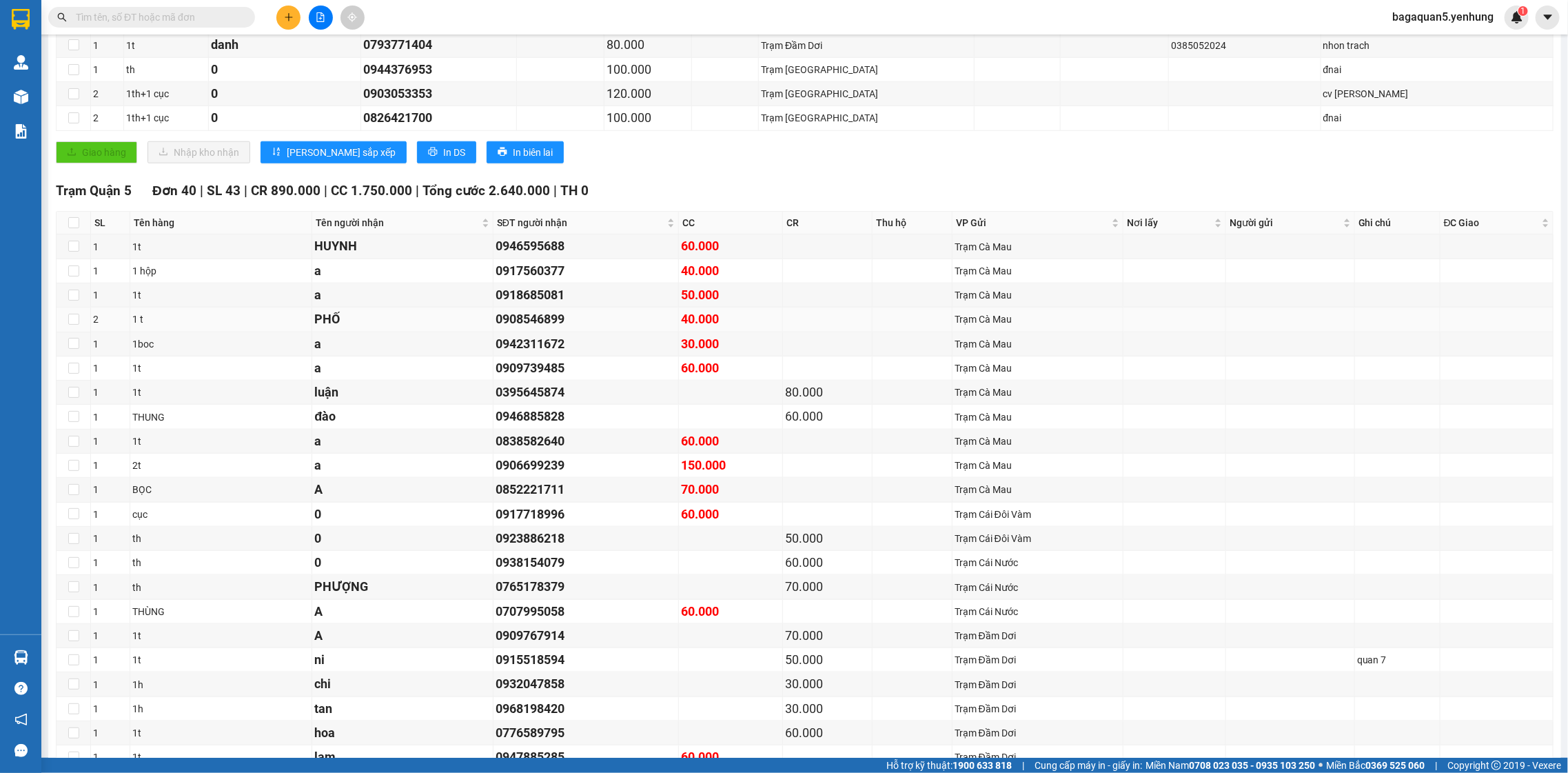
drag, startPoint x: 599, startPoint y: 374, endPoint x: 602, endPoint y: 396, distance: 22.2
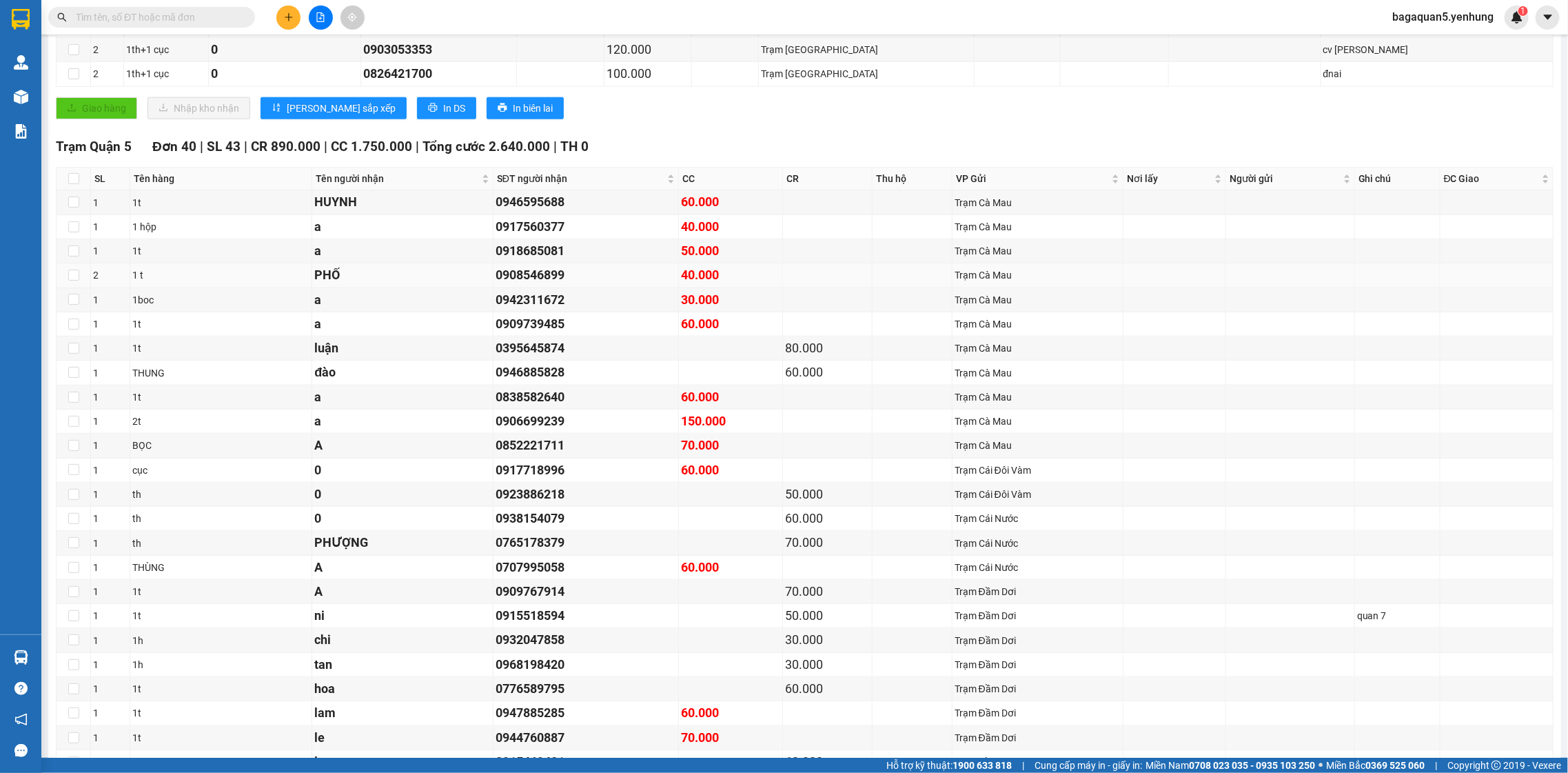
drag, startPoint x: 578, startPoint y: 298, endPoint x: 581, endPoint y: 324, distance: 26.2
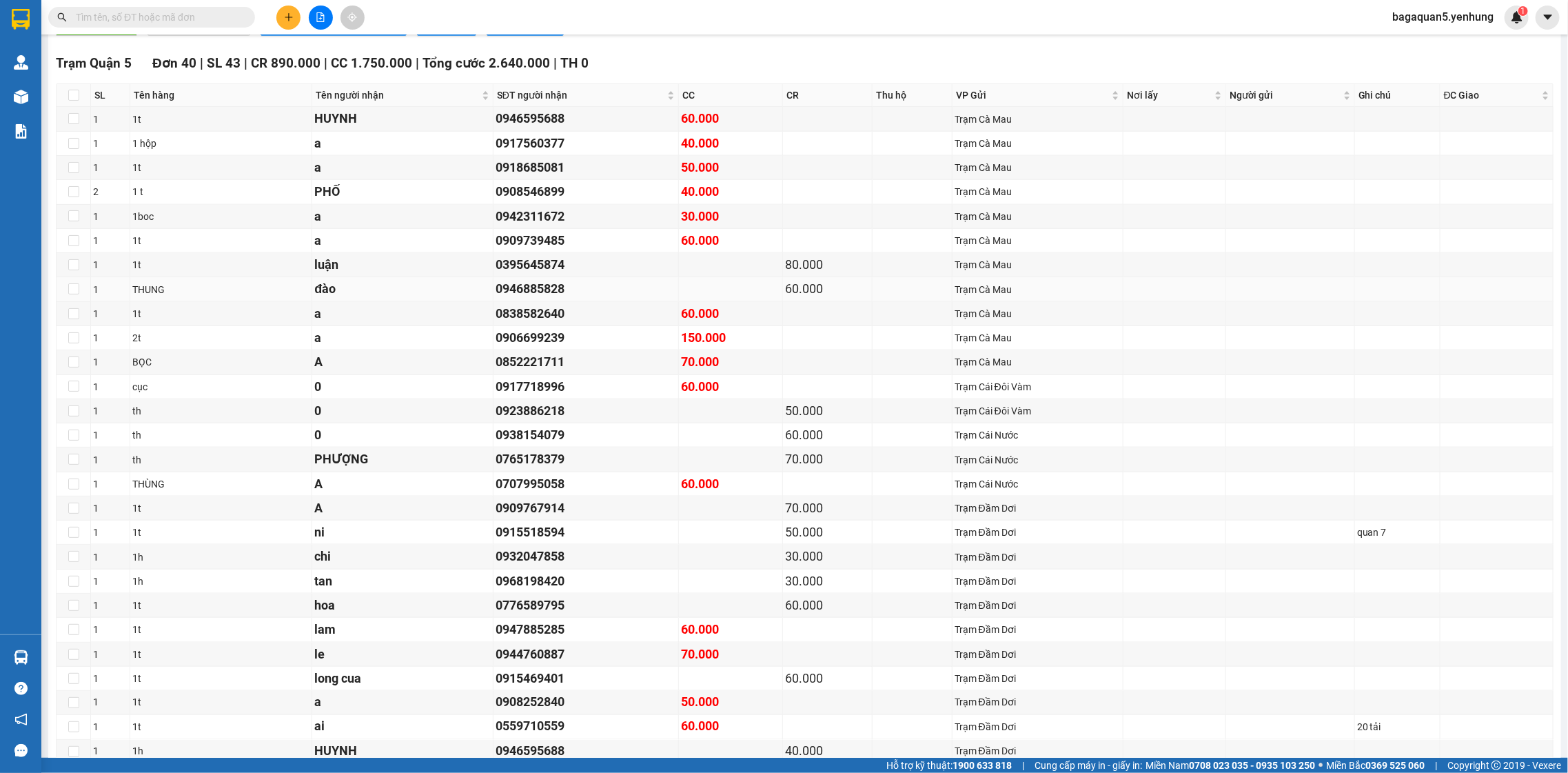
drag, startPoint x: 582, startPoint y: 324, endPoint x: 589, endPoint y: 352, distance: 28.9
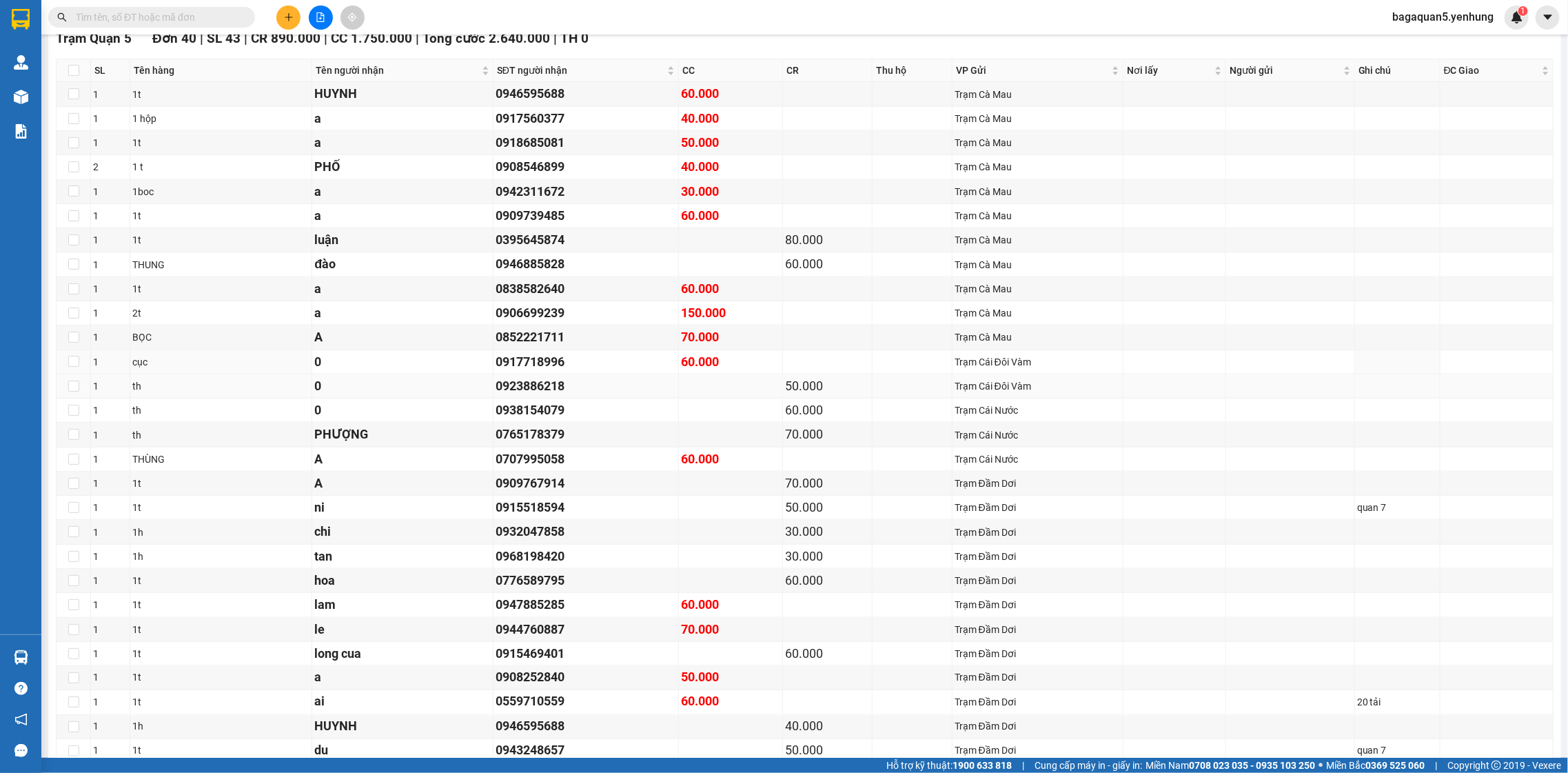
drag, startPoint x: 589, startPoint y: 352, endPoint x: 589, endPoint y: 375, distance: 23.0
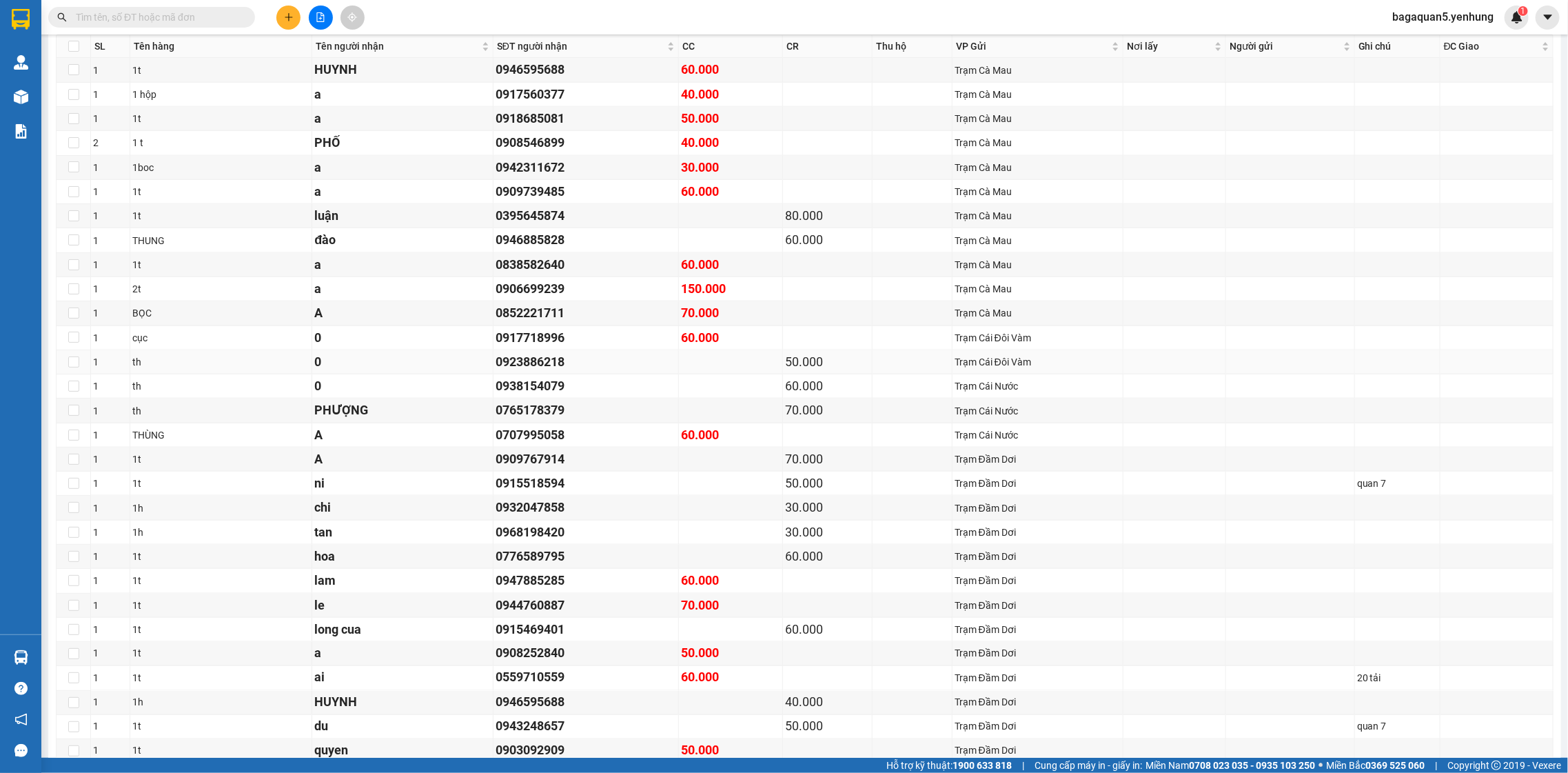
scroll to position [970, 0]
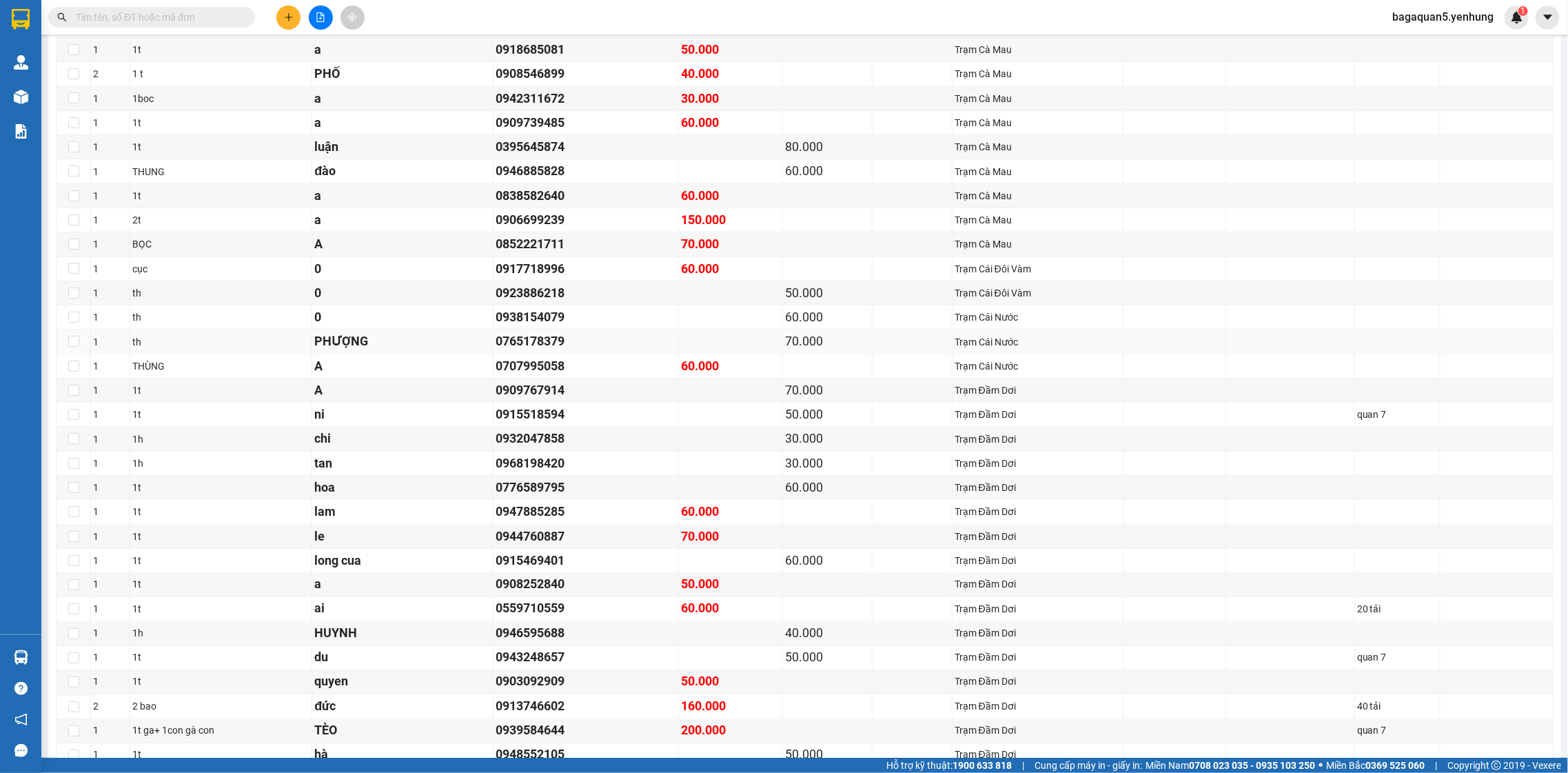
drag, startPoint x: 589, startPoint y: 372, endPoint x: 590, endPoint y: 392, distance: 20.0
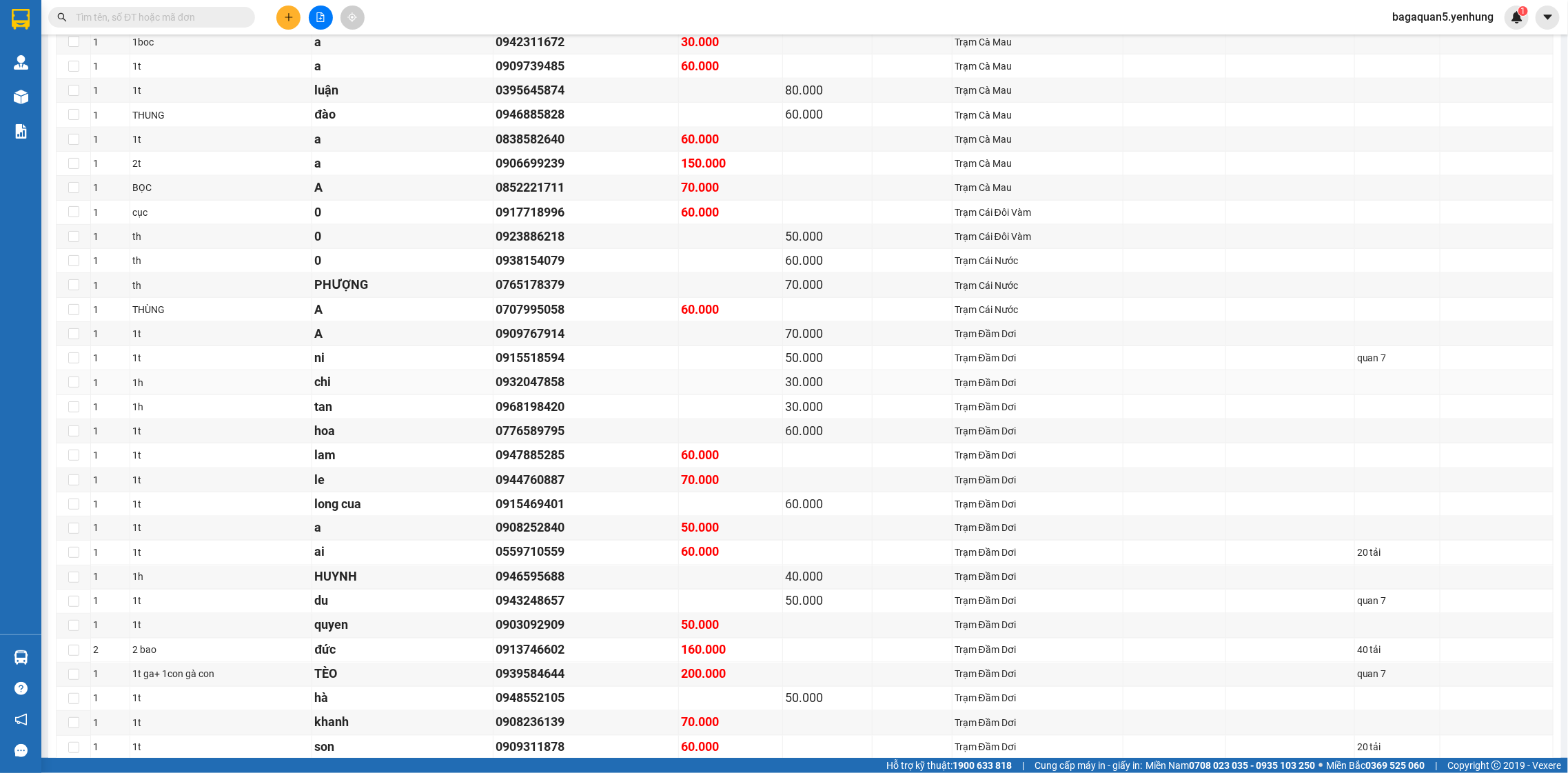
drag, startPoint x: 598, startPoint y: 384, endPoint x: 601, endPoint y: 415, distance: 31.1
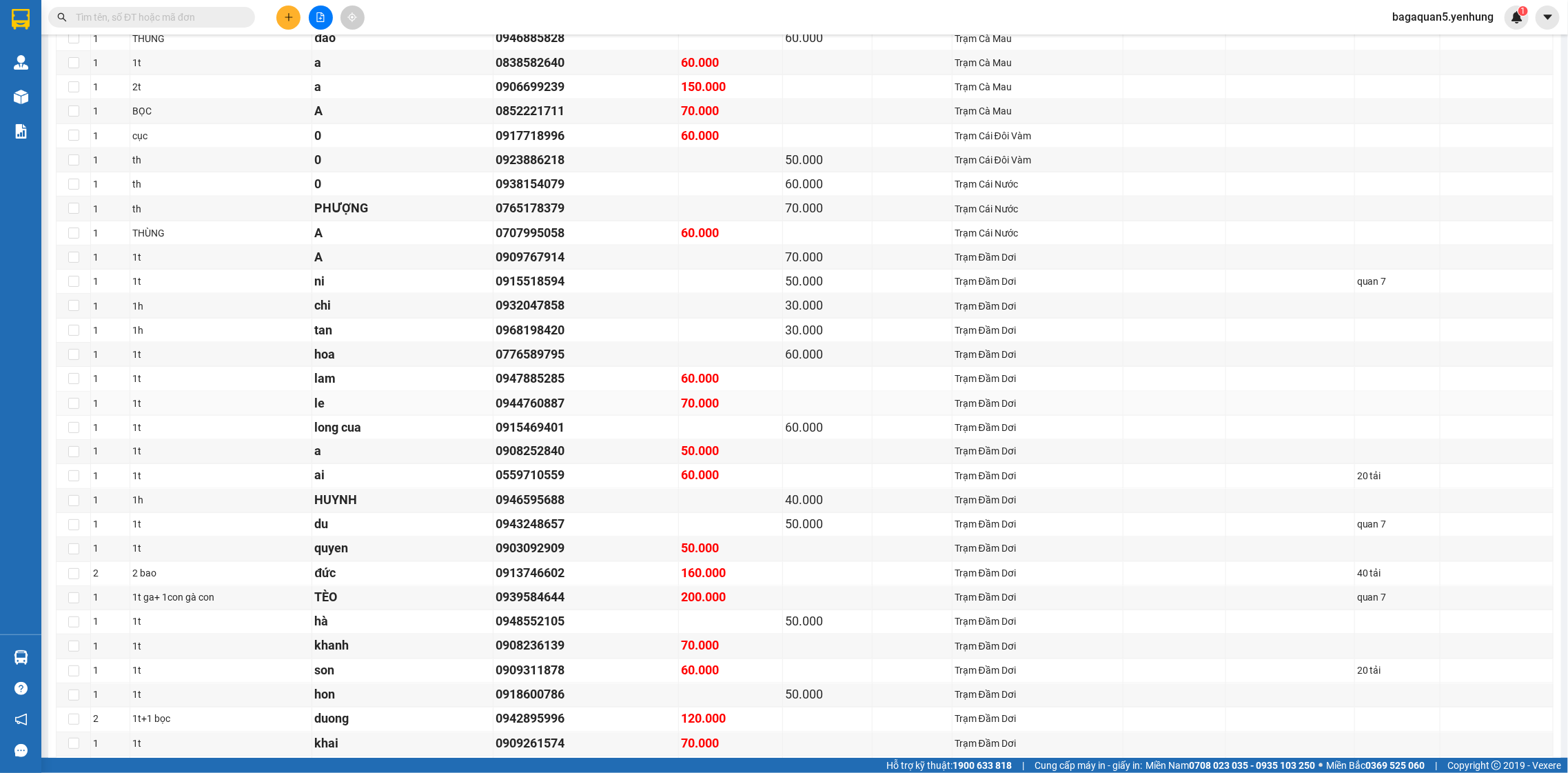
drag, startPoint x: 607, startPoint y: 414, endPoint x: 613, endPoint y: 435, distance: 21.8
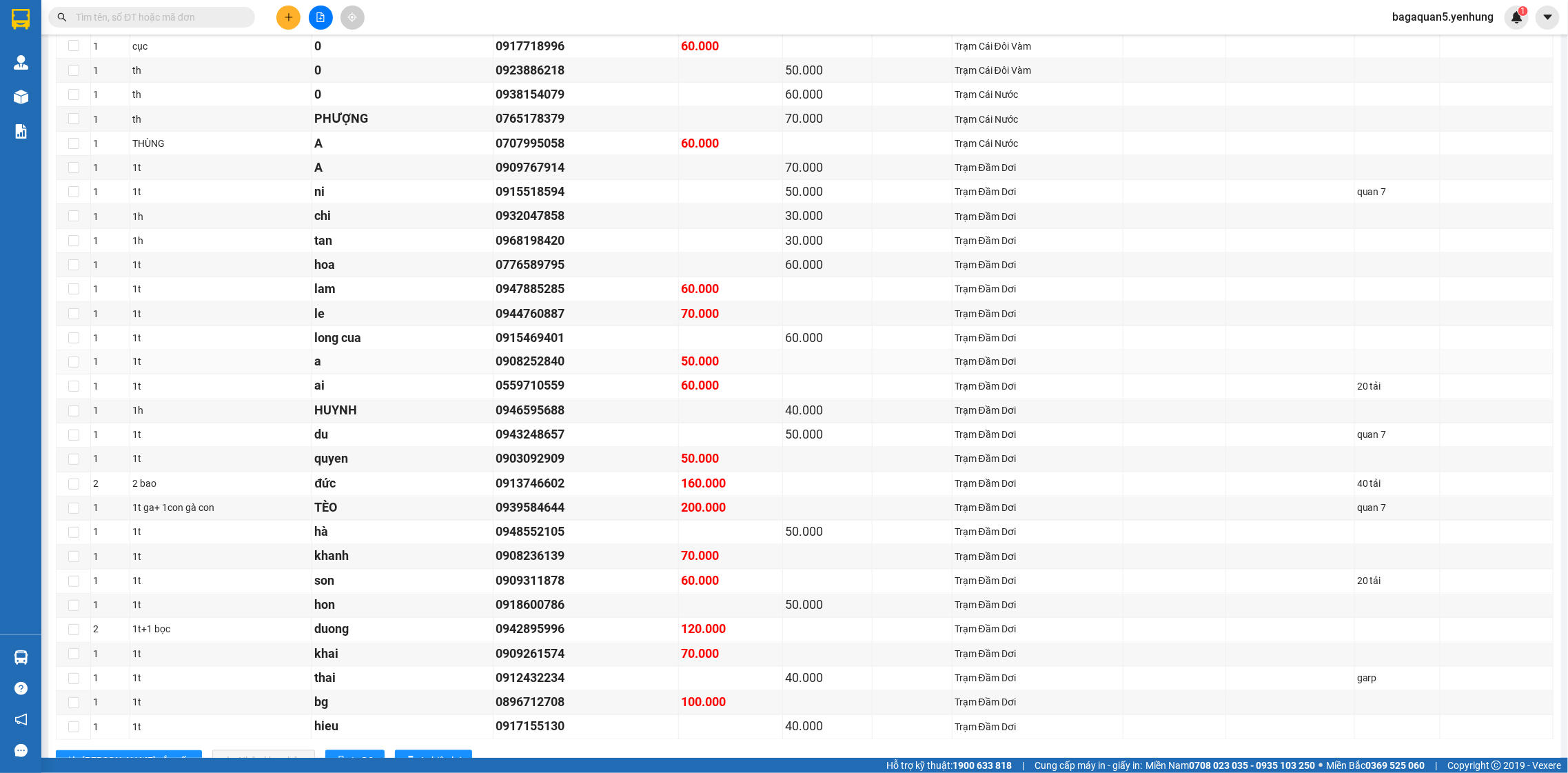
drag, startPoint x: 613, startPoint y: 435, endPoint x: 613, endPoint y: 456, distance: 21.0
